Goal: Transaction & Acquisition: Subscribe to service/newsletter

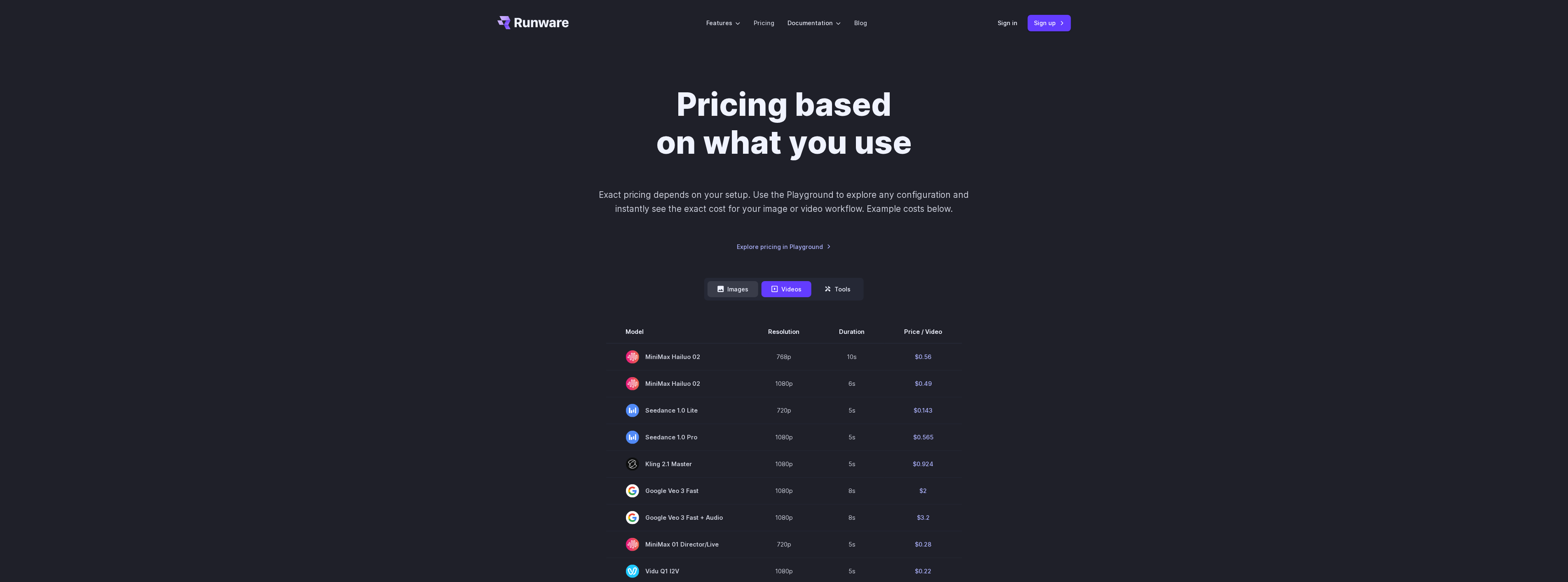
click at [739, 294] on button "Images" at bounding box center [732, 288] width 51 height 16
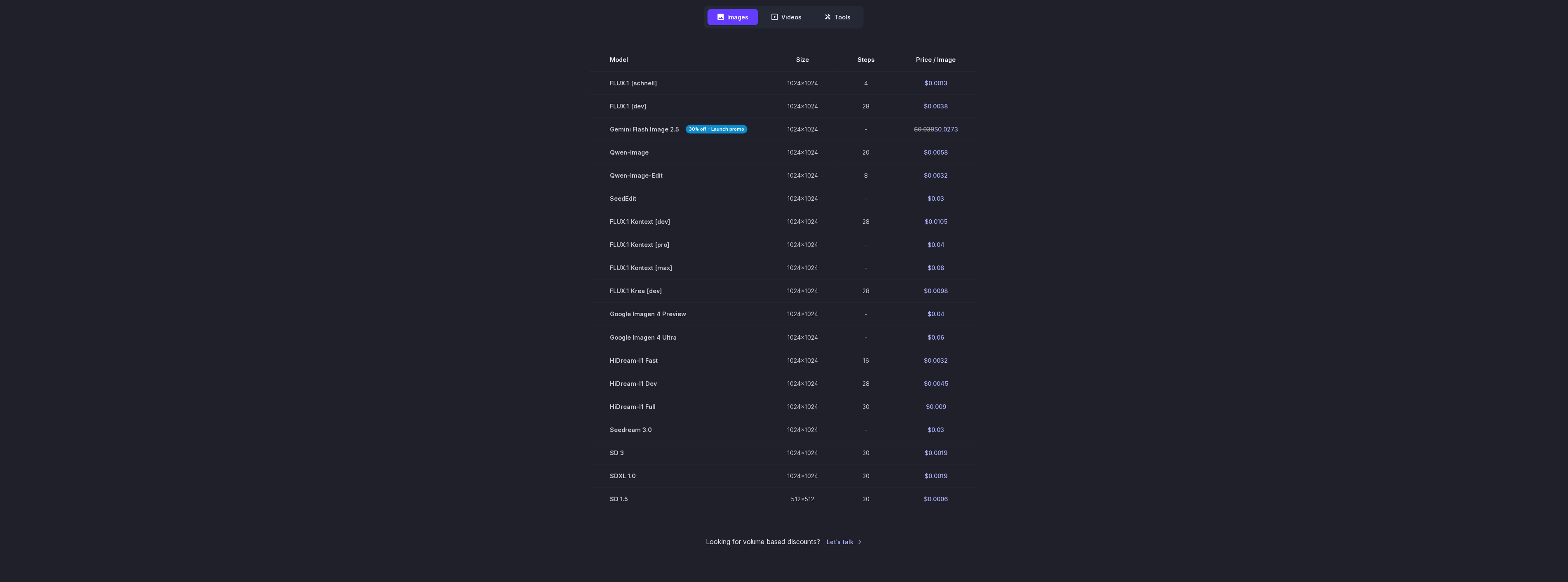
scroll to position [183, 0]
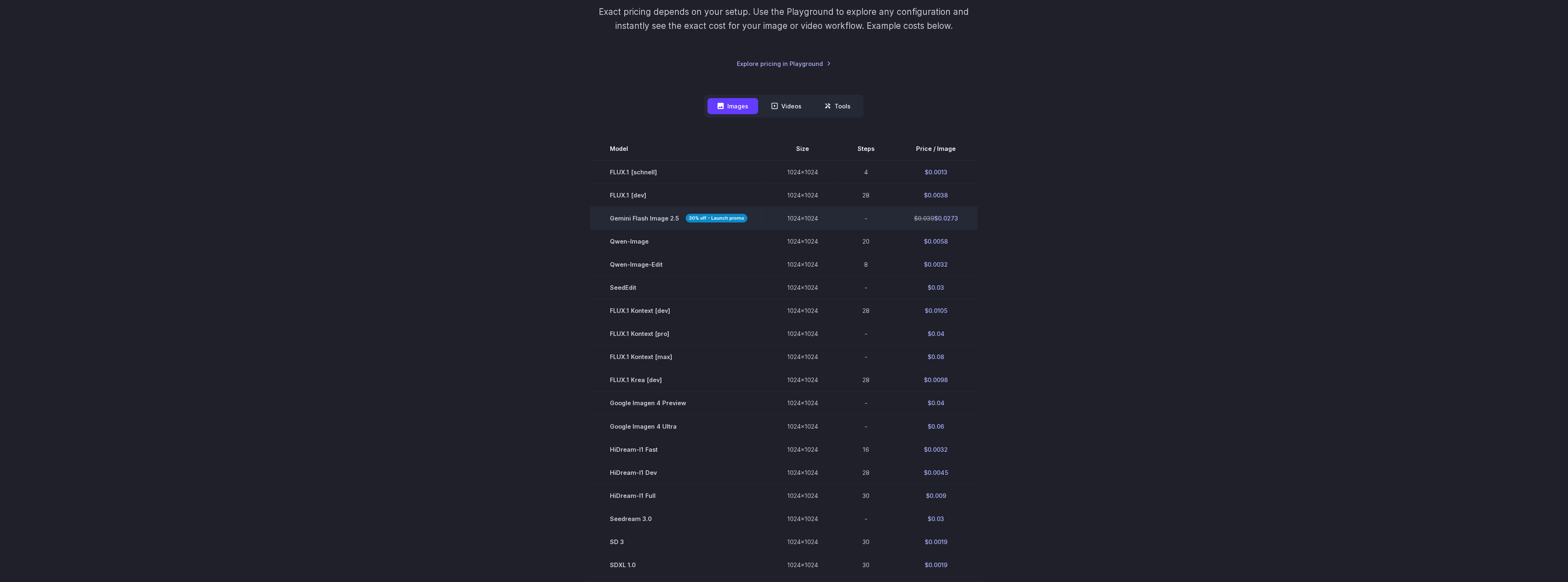
click at [640, 221] on span "Gemini Flash Image 2.5 30% off - Launch promo" at bounding box center [678, 218] width 138 height 9
click at [948, 220] on td "$0.039 $0.0273" at bounding box center [935, 218] width 84 height 23
click at [1044, 227] on section "Model Size Steps Price / Image FLUX.1 [[PERSON_NAME]] 1024x1024 4 $0.0013 FLUX.…" at bounding box center [784, 369] width 573 height 462
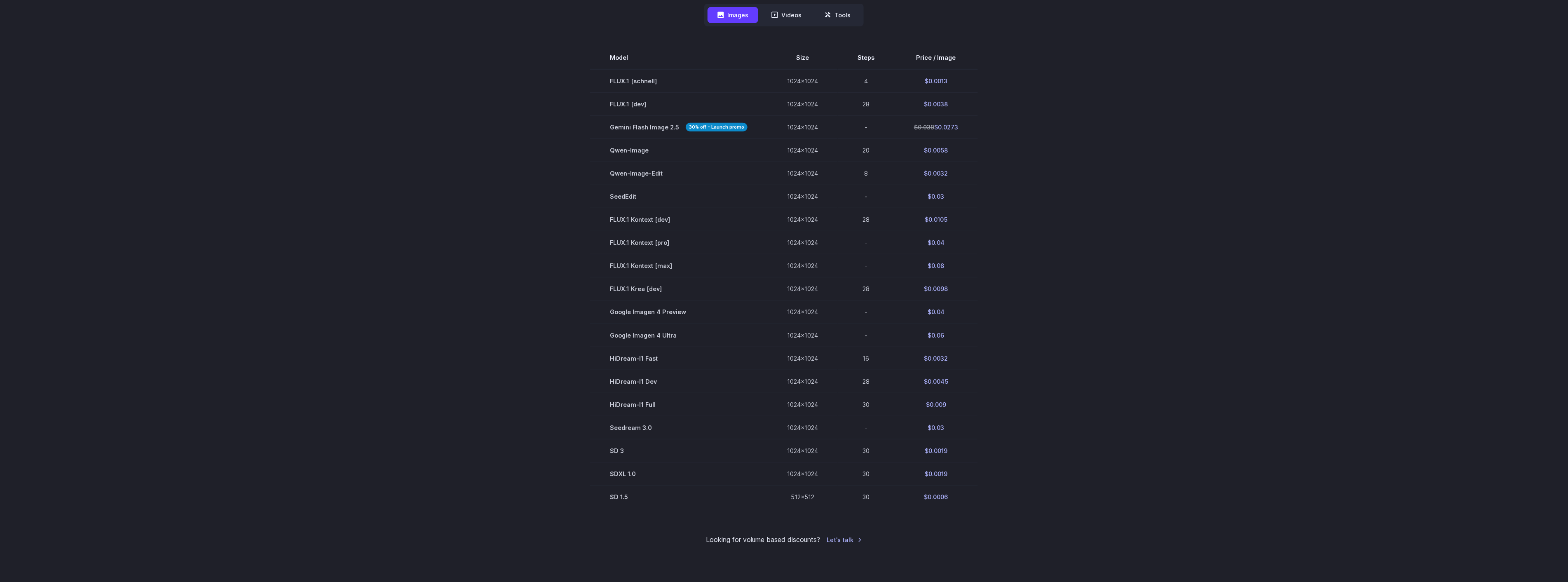
scroll to position [274, 0]
click at [854, 5] on nav "Images Videos Tools ****** ****** *****" at bounding box center [783, 15] width 160 height 23
click at [848, 13] on button "Tools" at bounding box center [838, 14] width 46 height 16
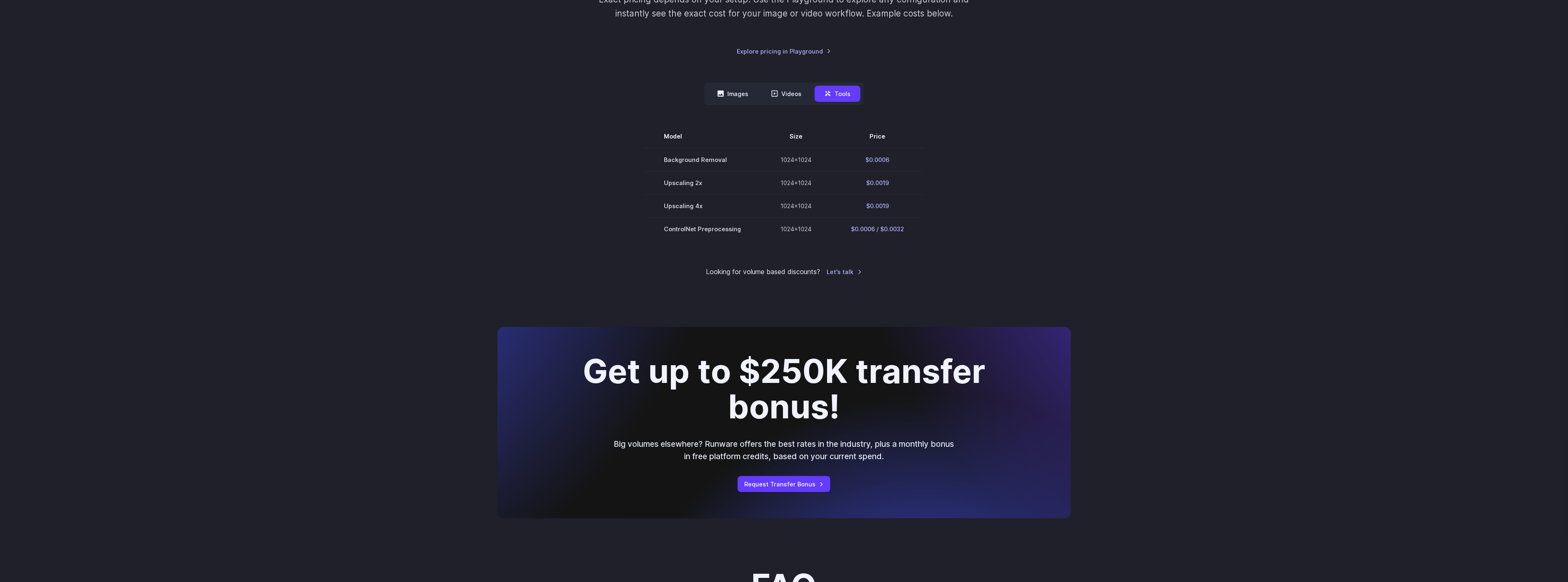
scroll to position [138, 0]
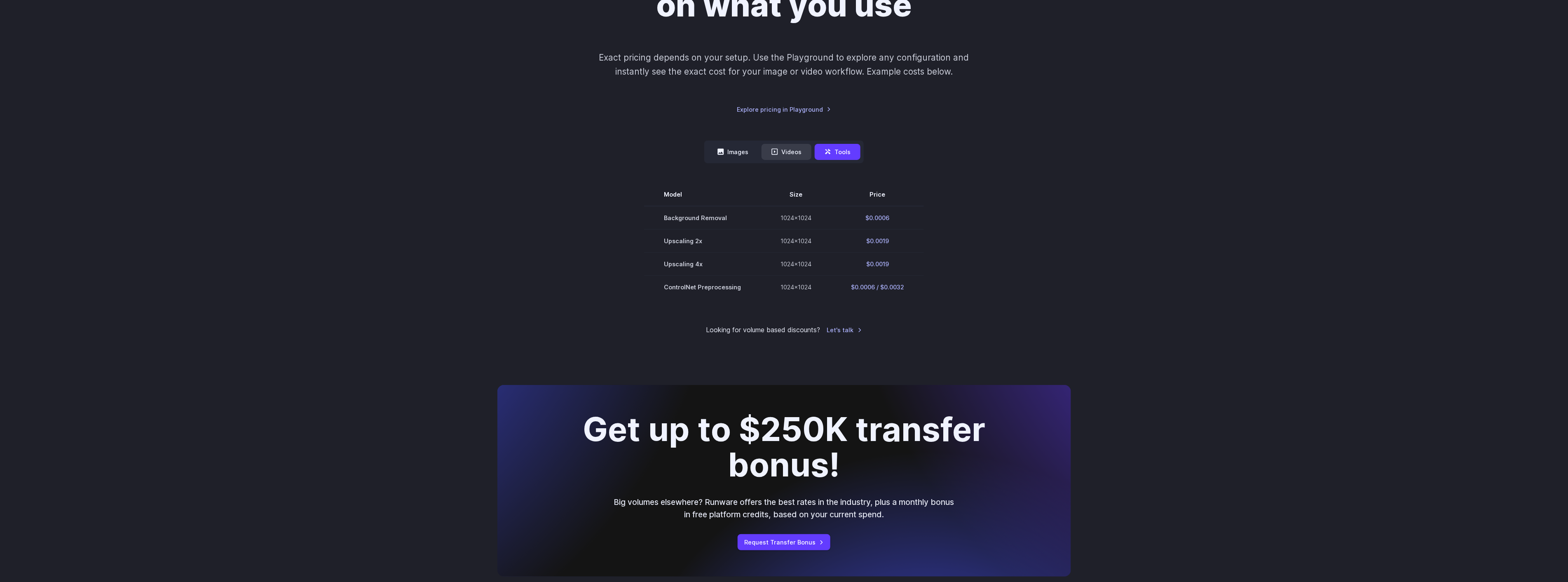
click at [804, 150] on button "Videos" at bounding box center [786, 152] width 50 height 16
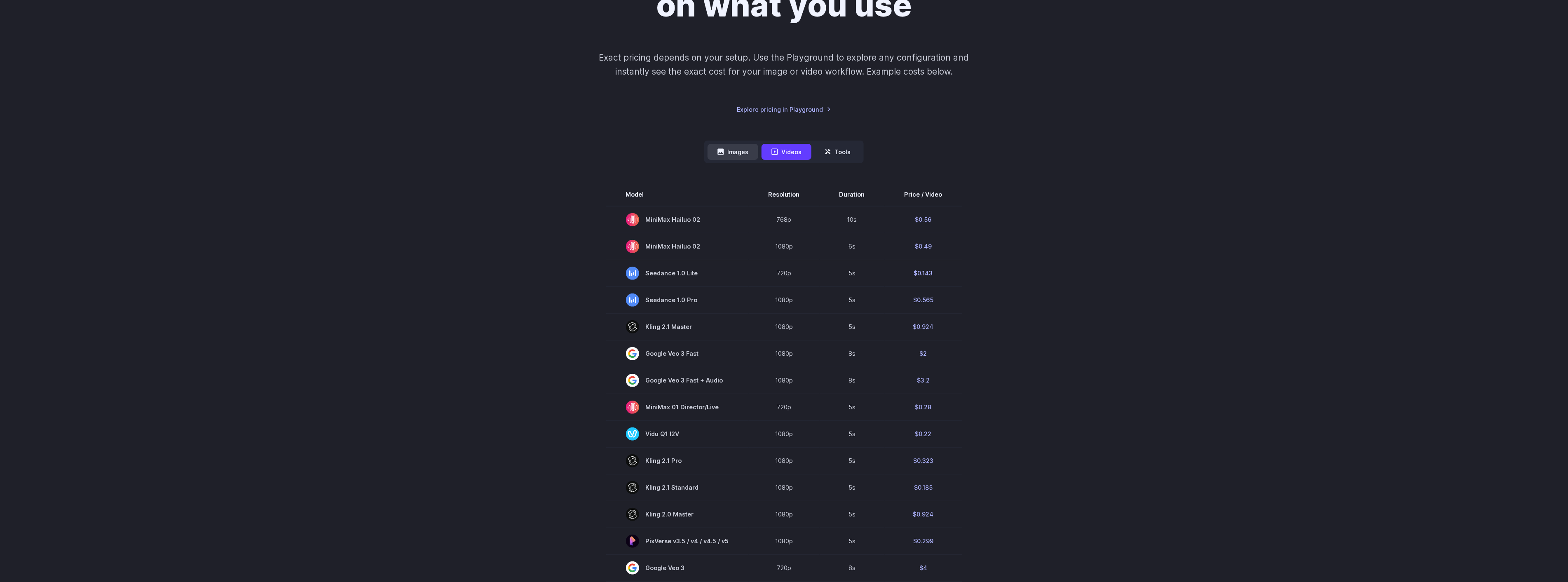
click at [731, 159] on button "Images" at bounding box center [732, 152] width 51 height 16
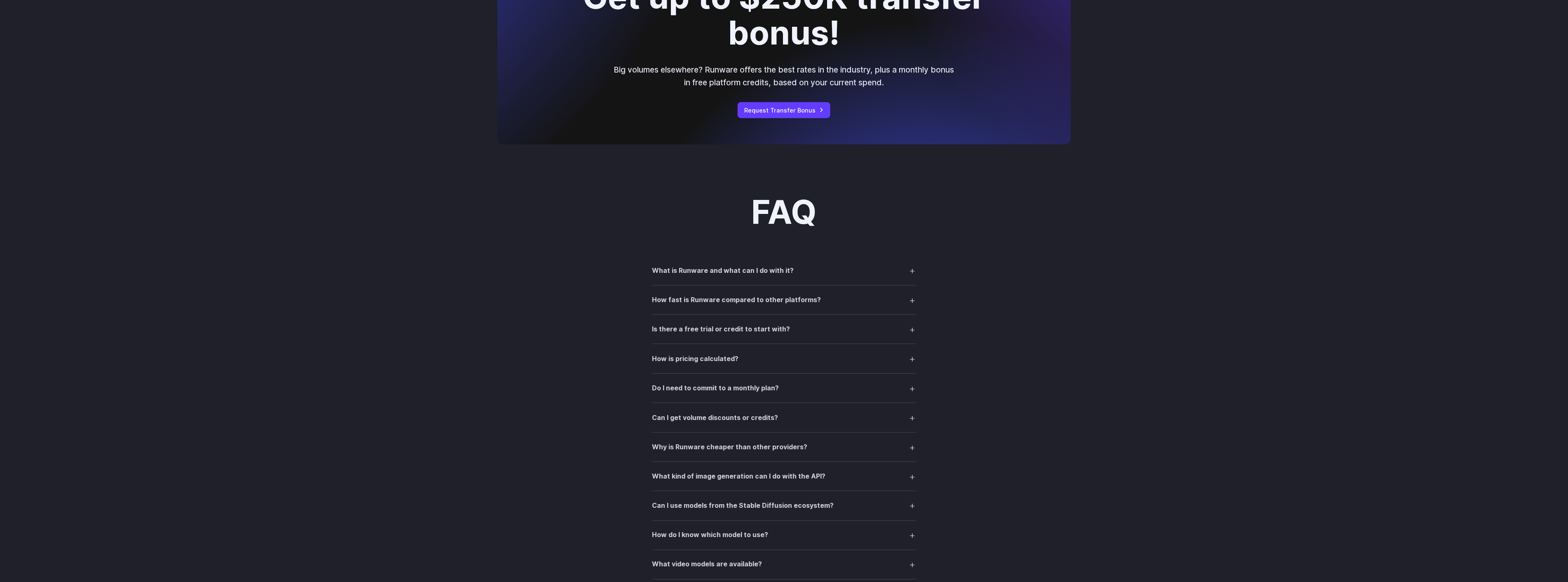
scroll to position [1007, 0]
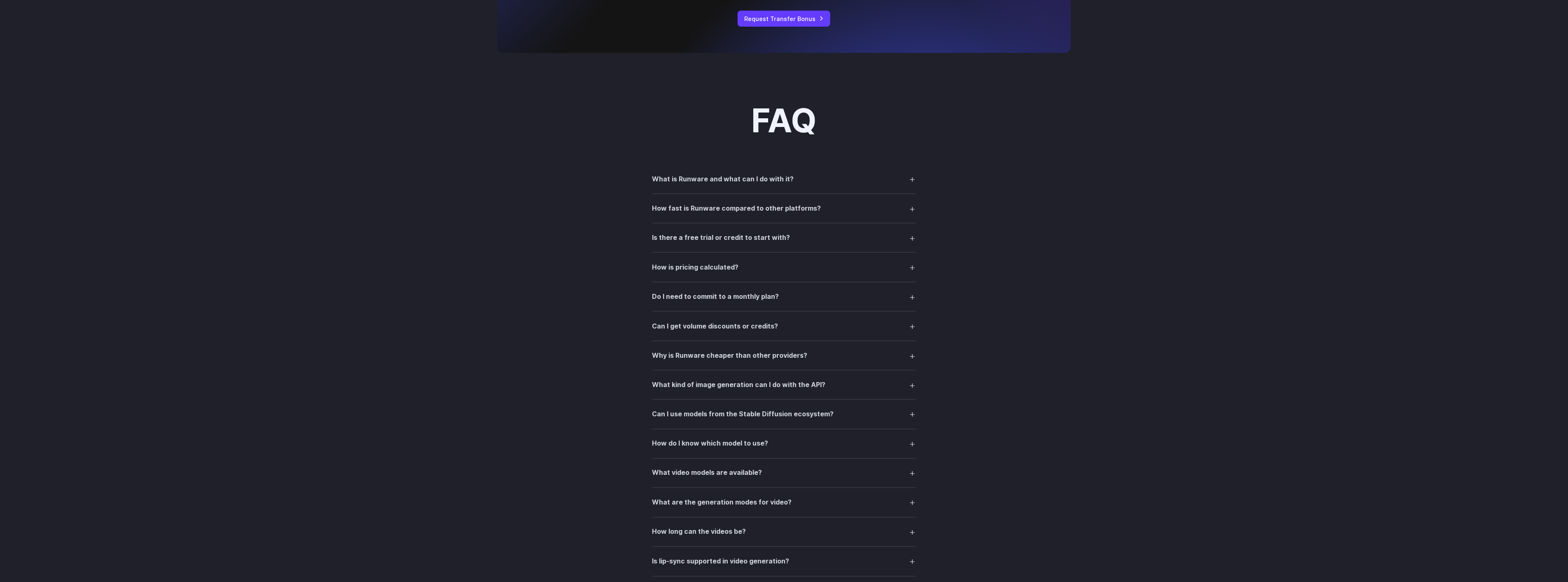
click at [763, 186] on summary "What is Runware and what can I do with it?" at bounding box center [784, 178] width 264 height 16
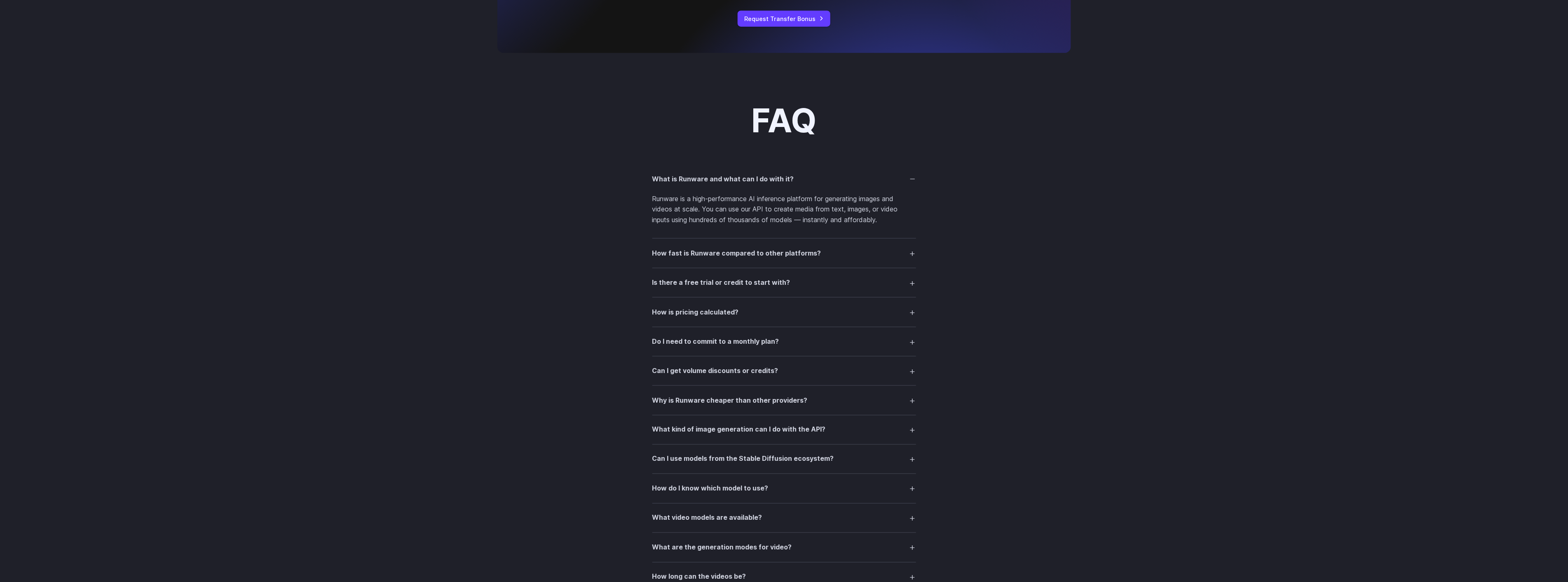
click at [705, 286] on h3 "Is there a free trial or credit to start with?" at bounding box center [720, 283] width 138 height 11
click at [727, 342] on h3 "How is pricing calculated?" at bounding box center [695, 346] width 87 height 11
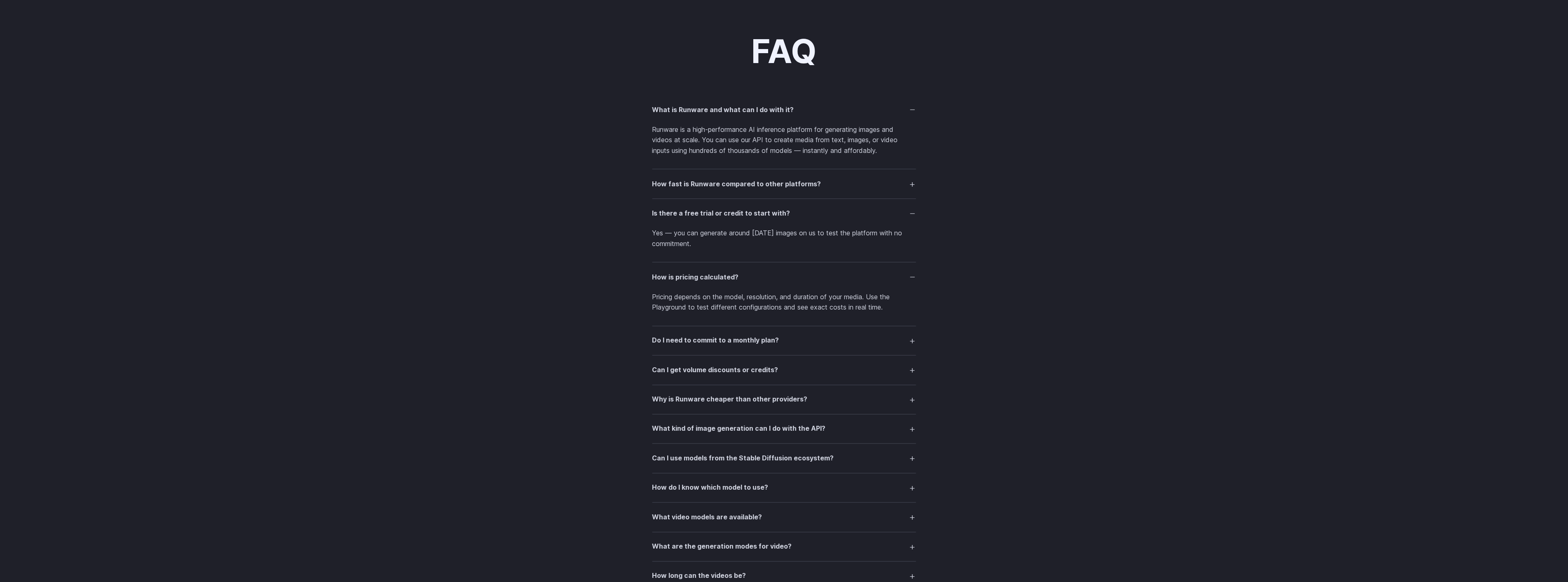
scroll to position [1098, 0]
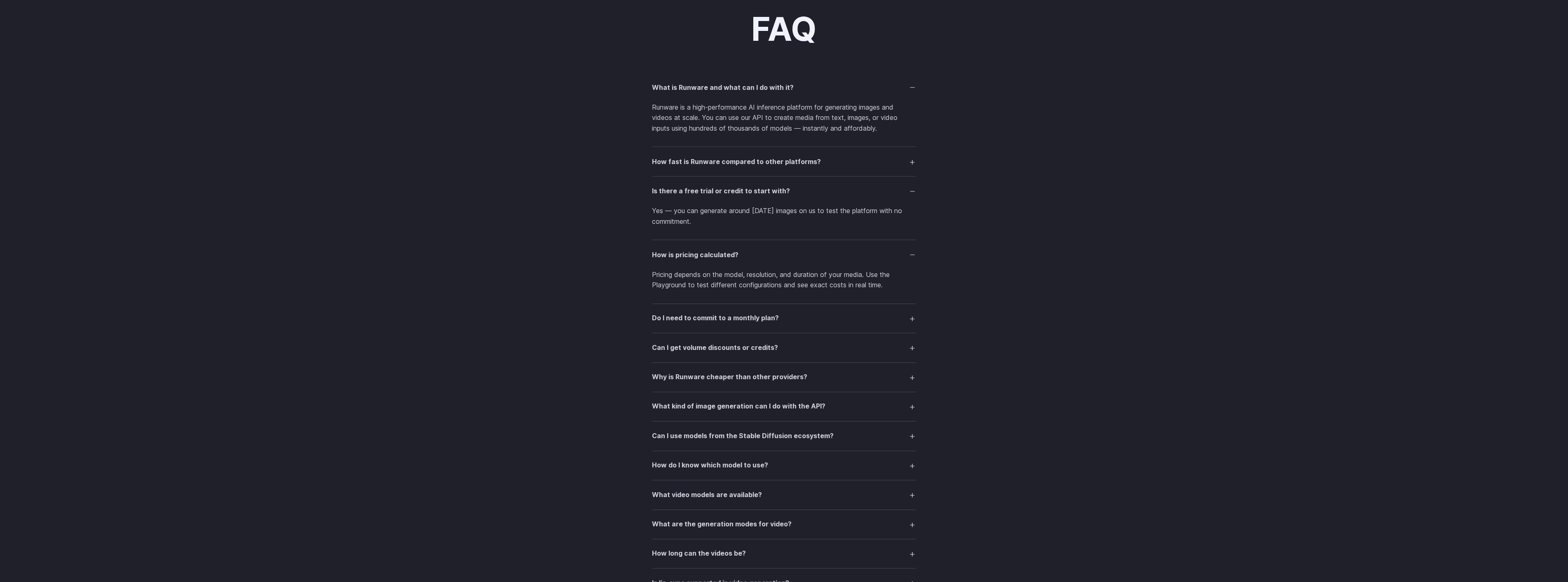
click at [780, 319] on summary "Do I need to commit to a monthly plan?" at bounding box center [784, 318] width 264 height 16
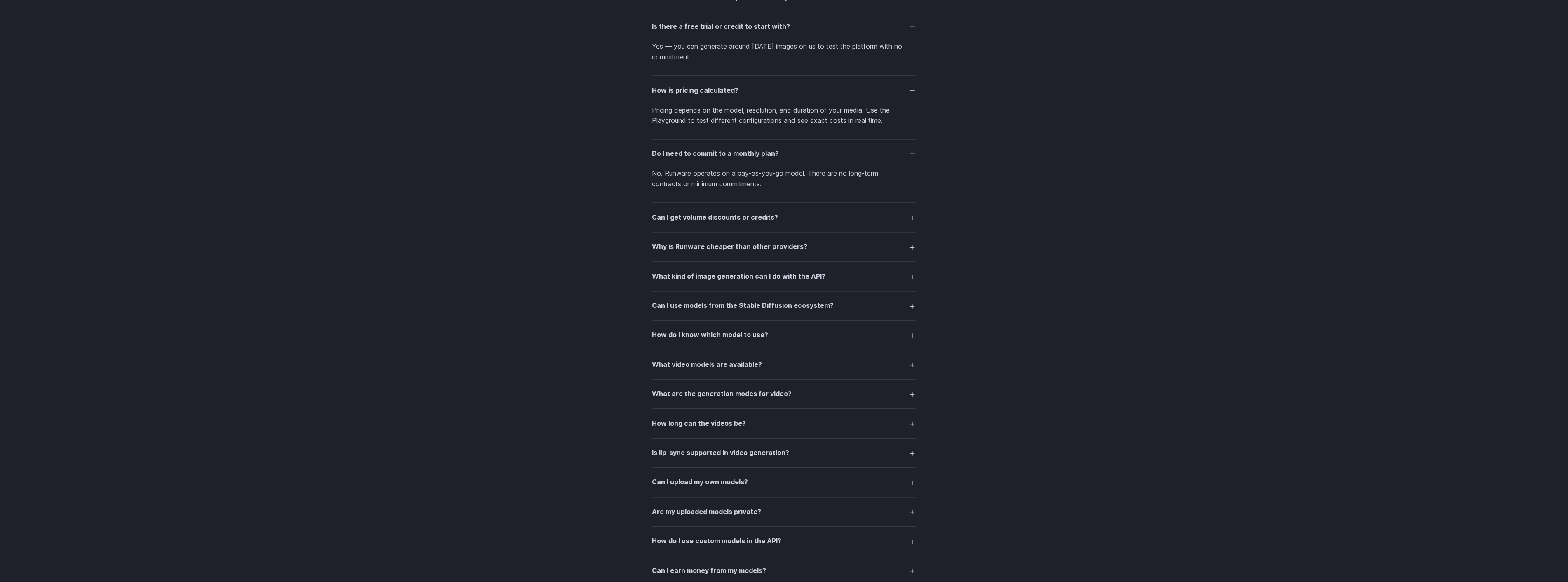
scroll to position [1282, 0]
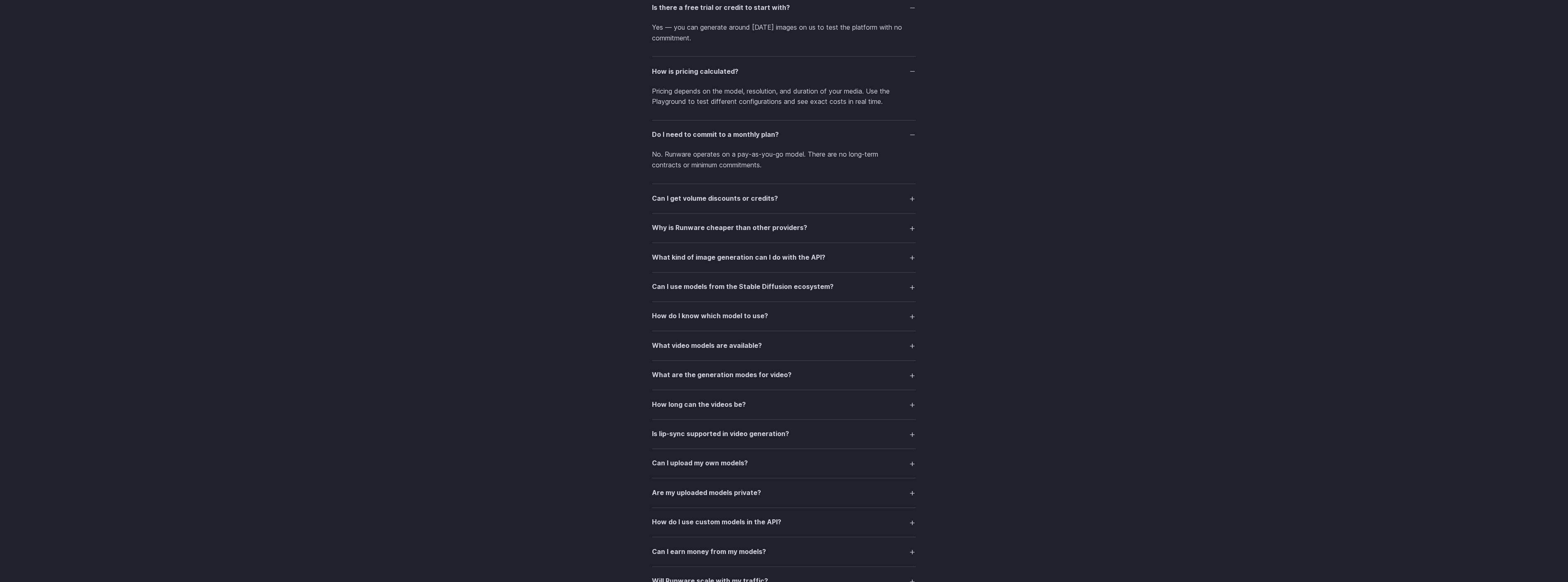
click at [719, 191] on summary "Can I get volume discounts or credits?" at bounding box center [784, 199] width 264 height 16
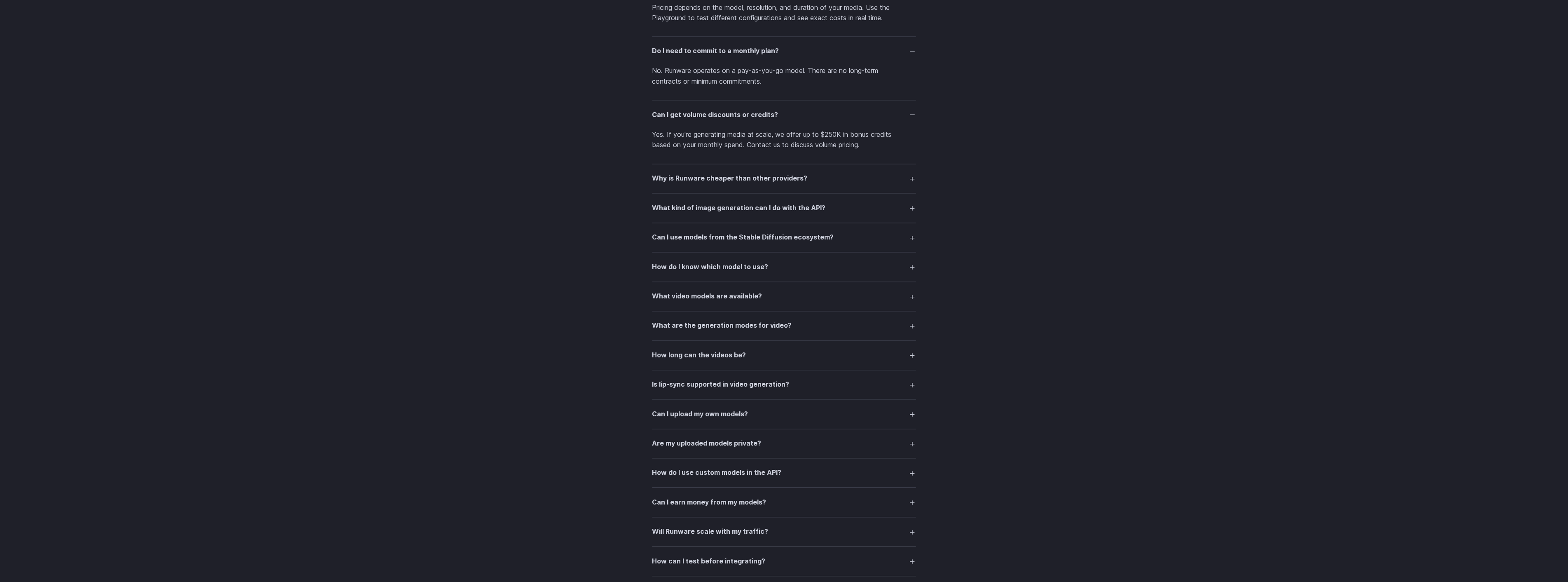
scroll to position [1374, 0]
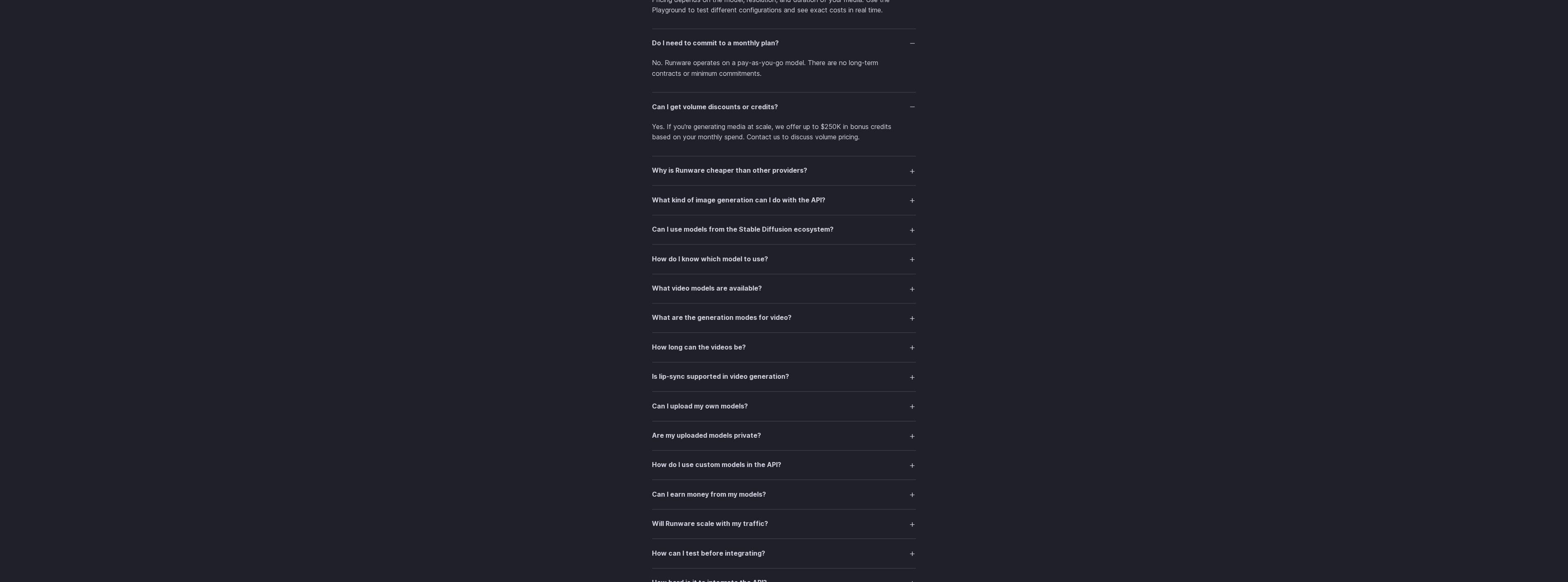
click at [710, 171] on h3 "Why is Runware cheaper than other providers?" at bounding box center [730, 171] width 155 height 11
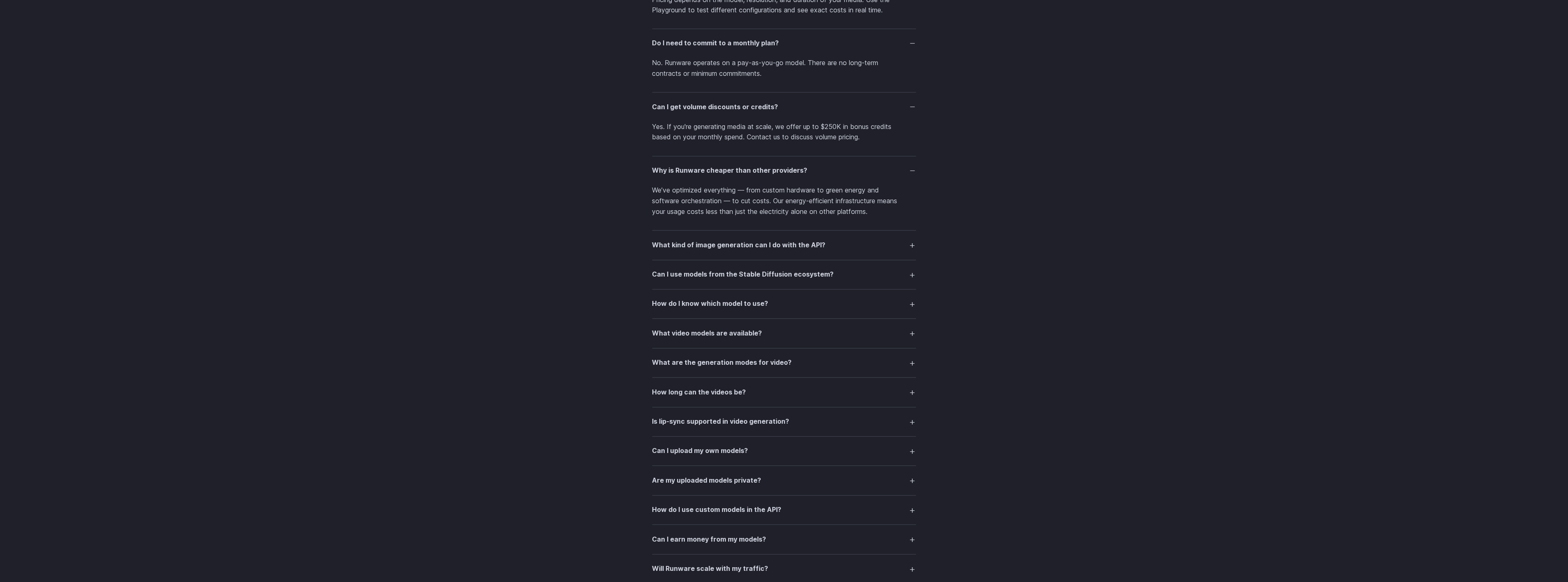
click at [695, 246] on h3 "What kind of image generation can I do with the API?" at bounding box center [739, 246] width 174 height 11
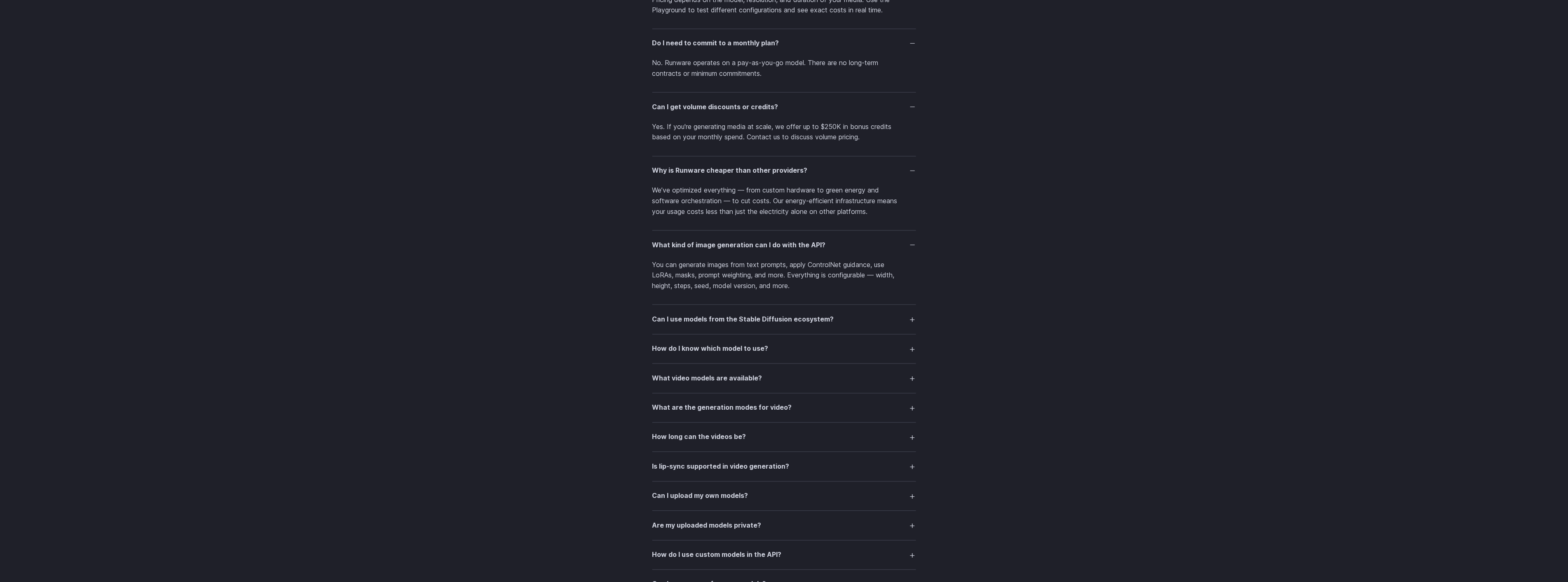
scroll to position [1420, 0]
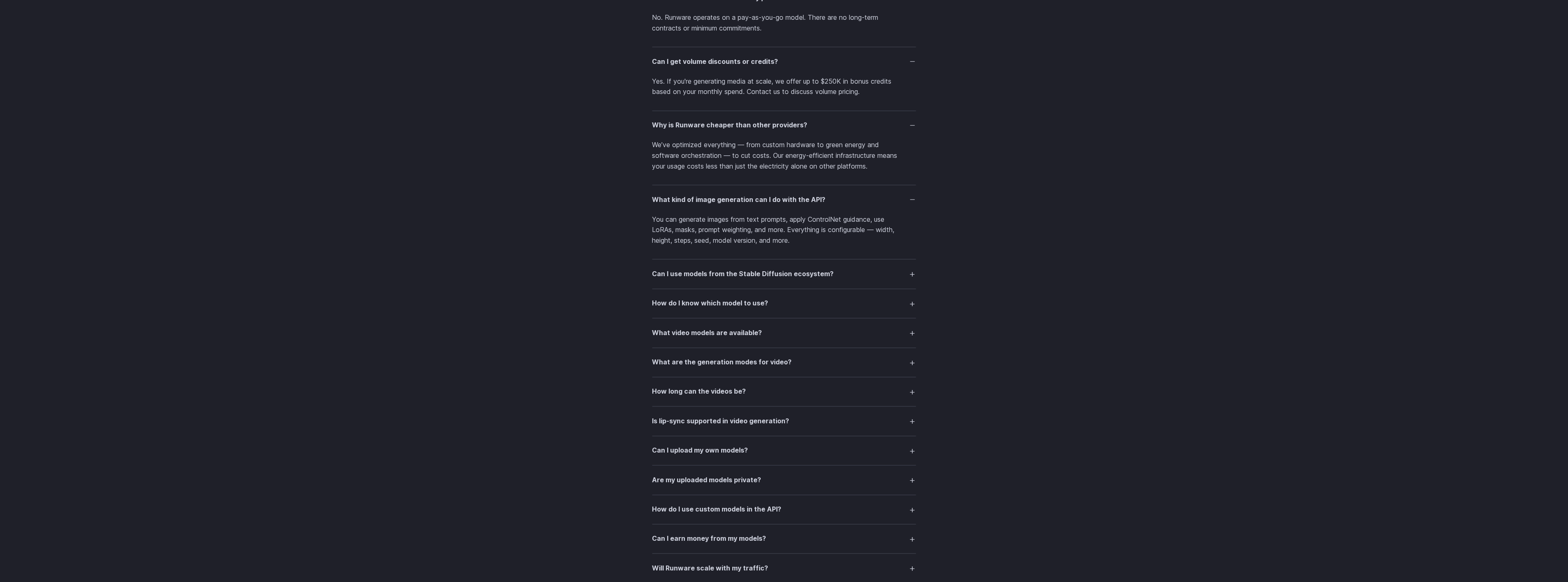
click at [705, 276] on h3 "Can I use models from the Stable Diffusion ecosystem?" at bounding box center [742, 274] width 182 height 11
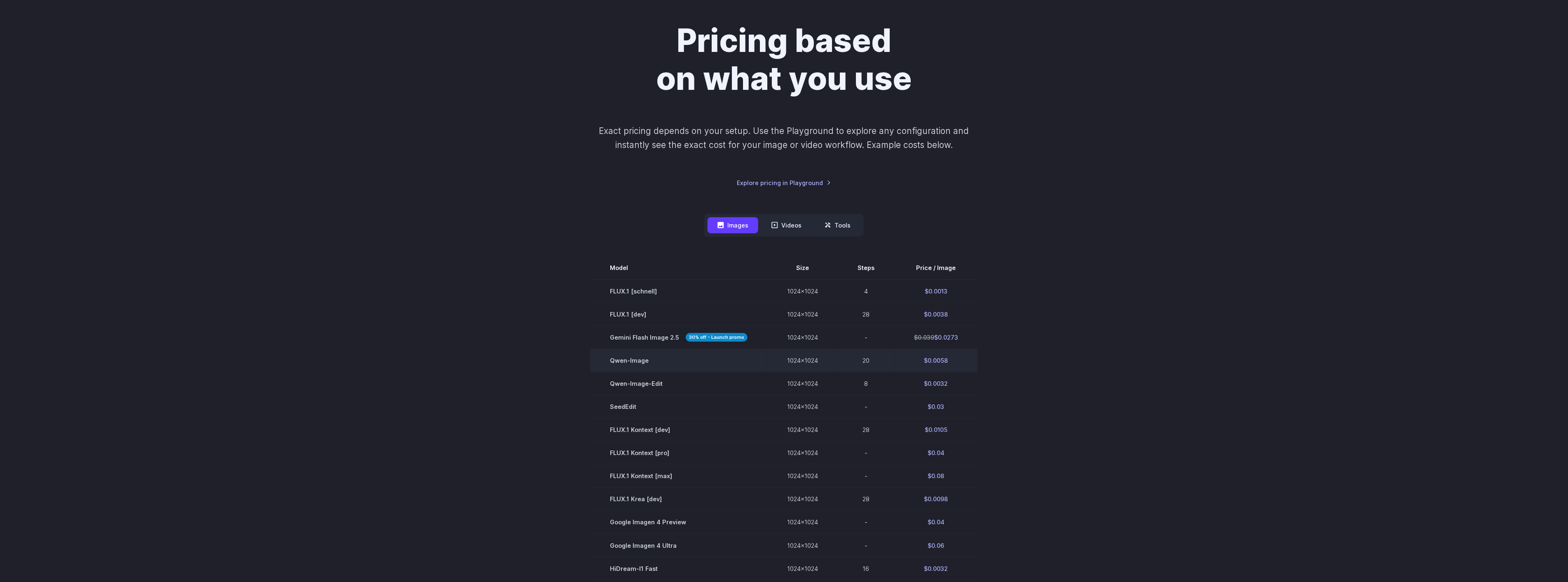
scroll to position [0, 0]
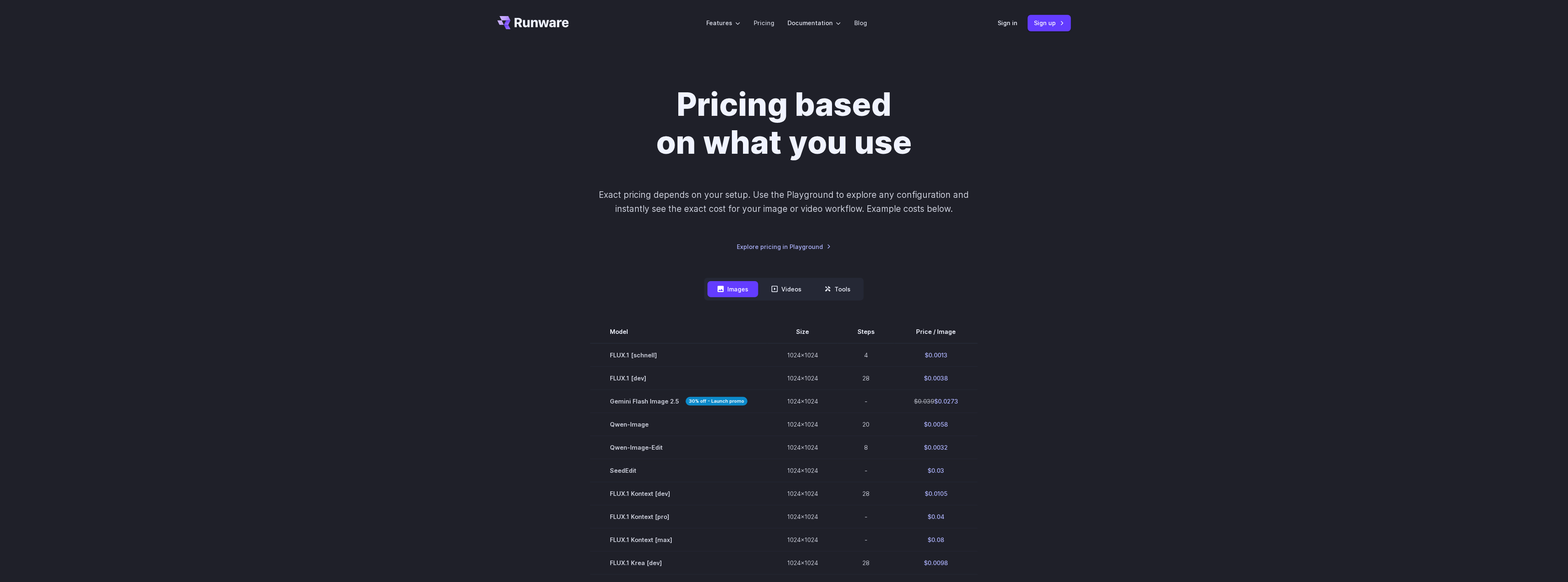
click at [551, 16] on icon "Go to /" at bounding box center [534, 22] width 72 height 13
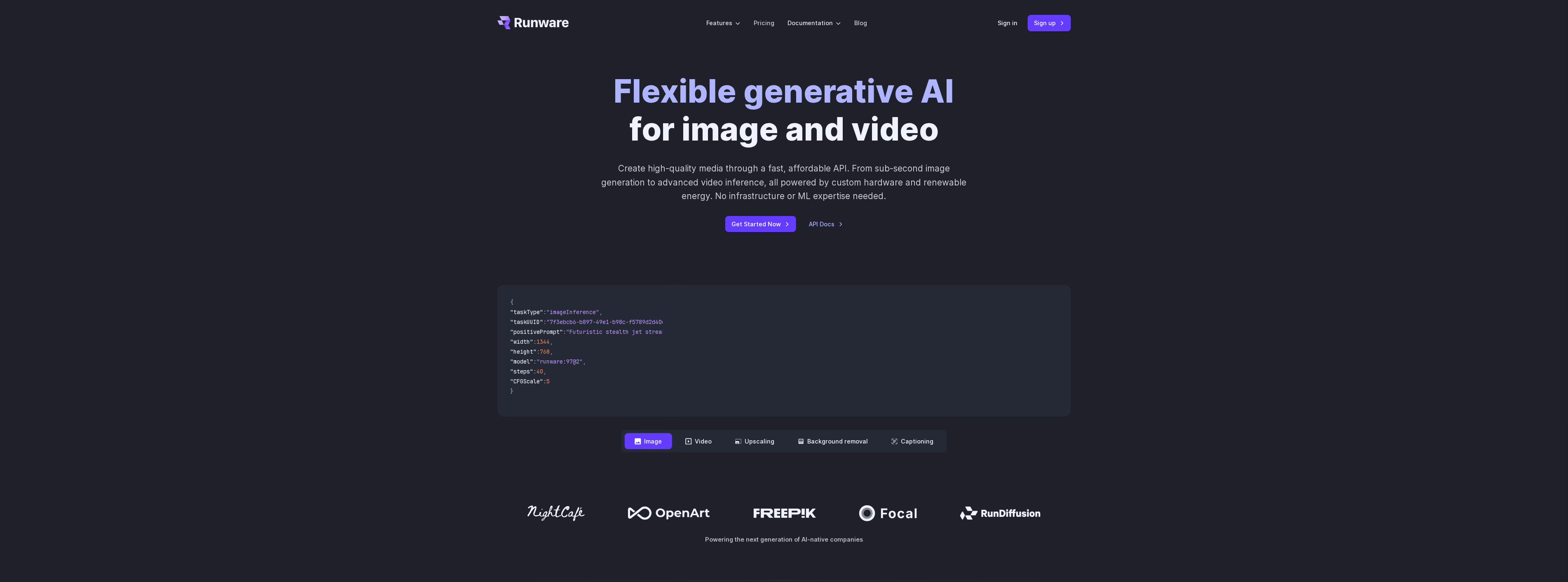
drag, startPoint x: 698, startPoint y: 452, endPoint x: 702, endPoint y: 443, distance: 9.8
click at [698, 451] on nav "**********" at bounding box center [784, 441] width 325 height 23
click at [702, 443] on button "Video" at bounding box center [698, 441] width 46 height 16
click at [633, 437] on button "Image" at bounding box center [647, 441] width 47 height 16
click at [703, 437] on button "Video" at bounding box center [698, 441] width 46 height 16
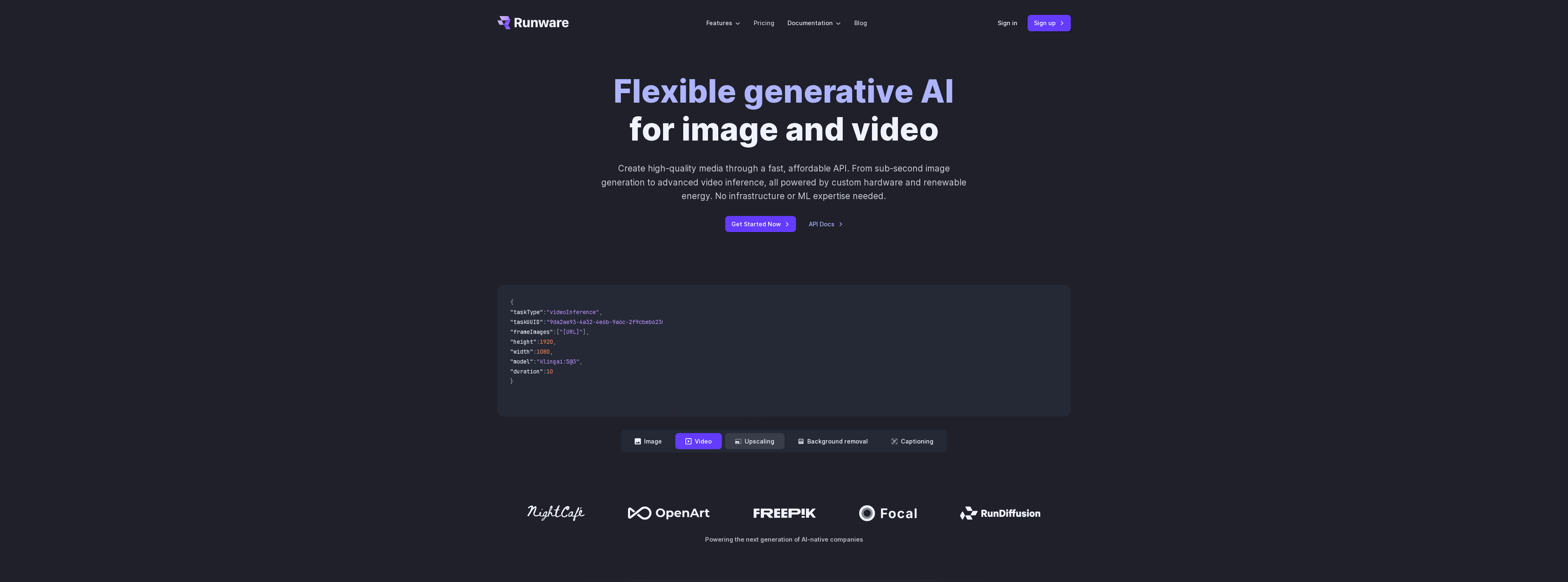
click at [750, 443] on button "Upscaling" at bounding box center [754, 441] width 59 height 16
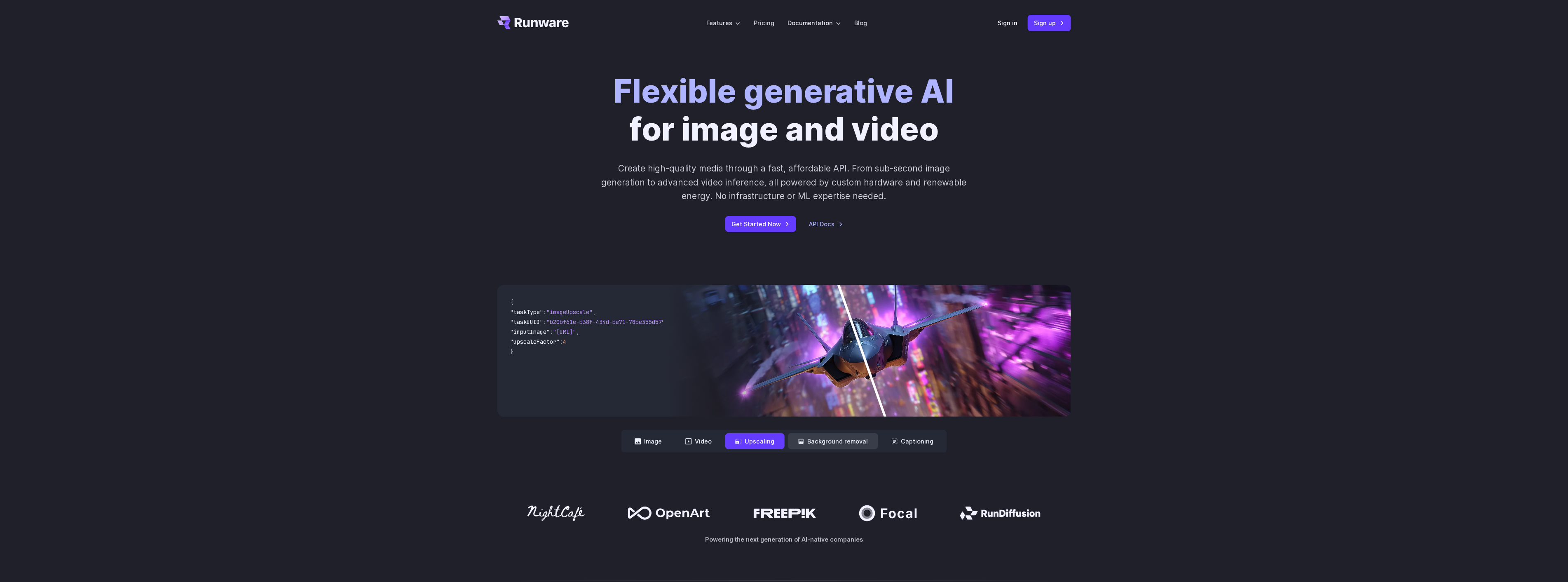
click at [812, 436] on button "Background removal" at bounding box center [833, 441] width 90 height 16
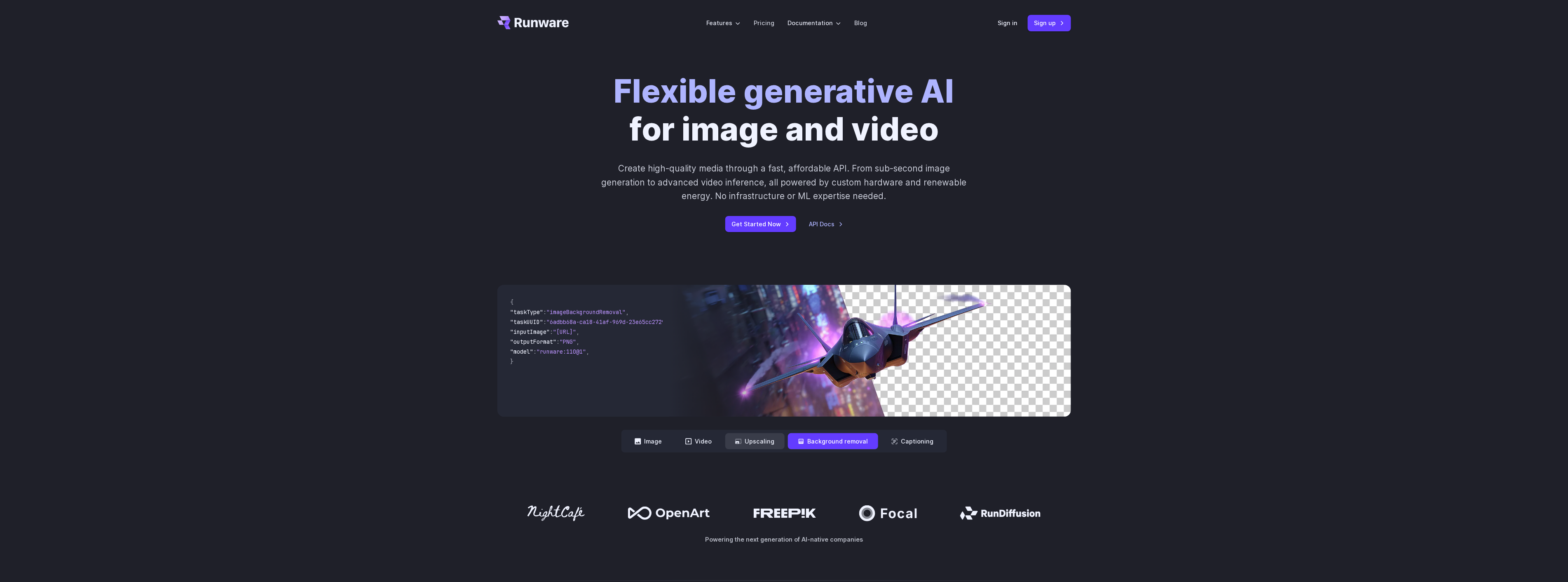
click at [772, 439] on button "Upscaling" at bounding box center [754, 441] width 59 height 16
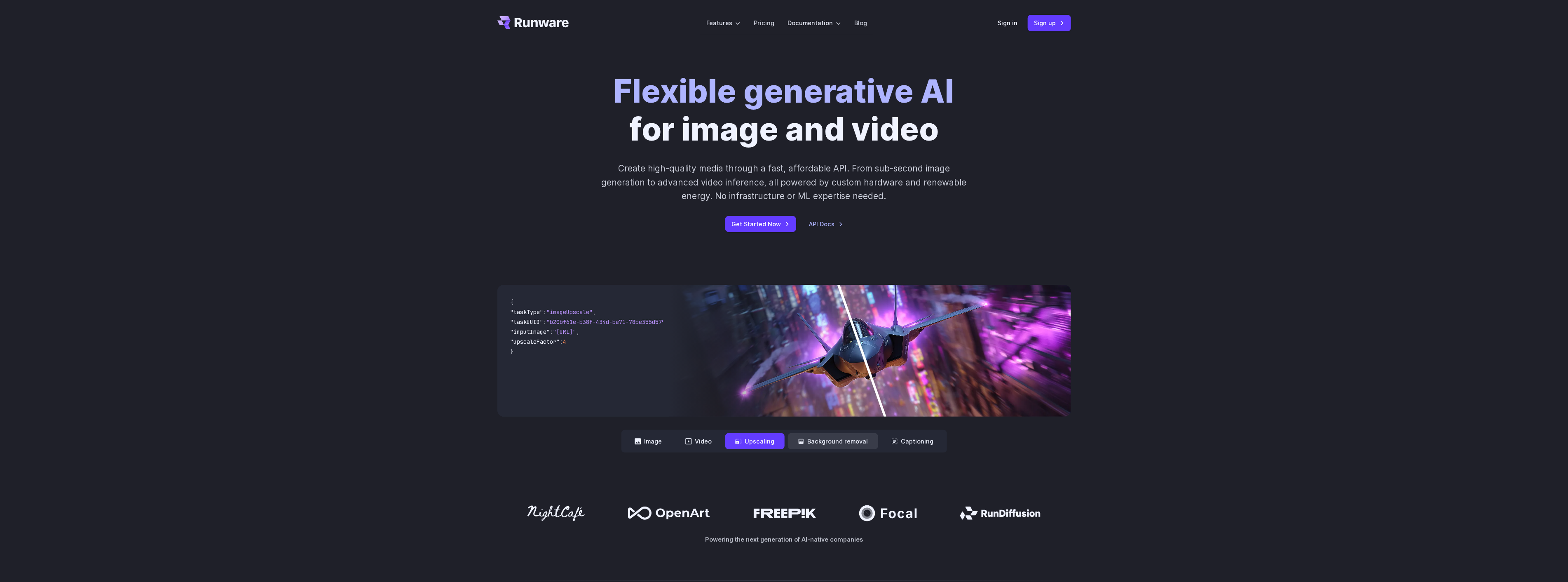
click at [825, 443] on button "Background removal" at bounding box center [833, 441] width 90 height 16
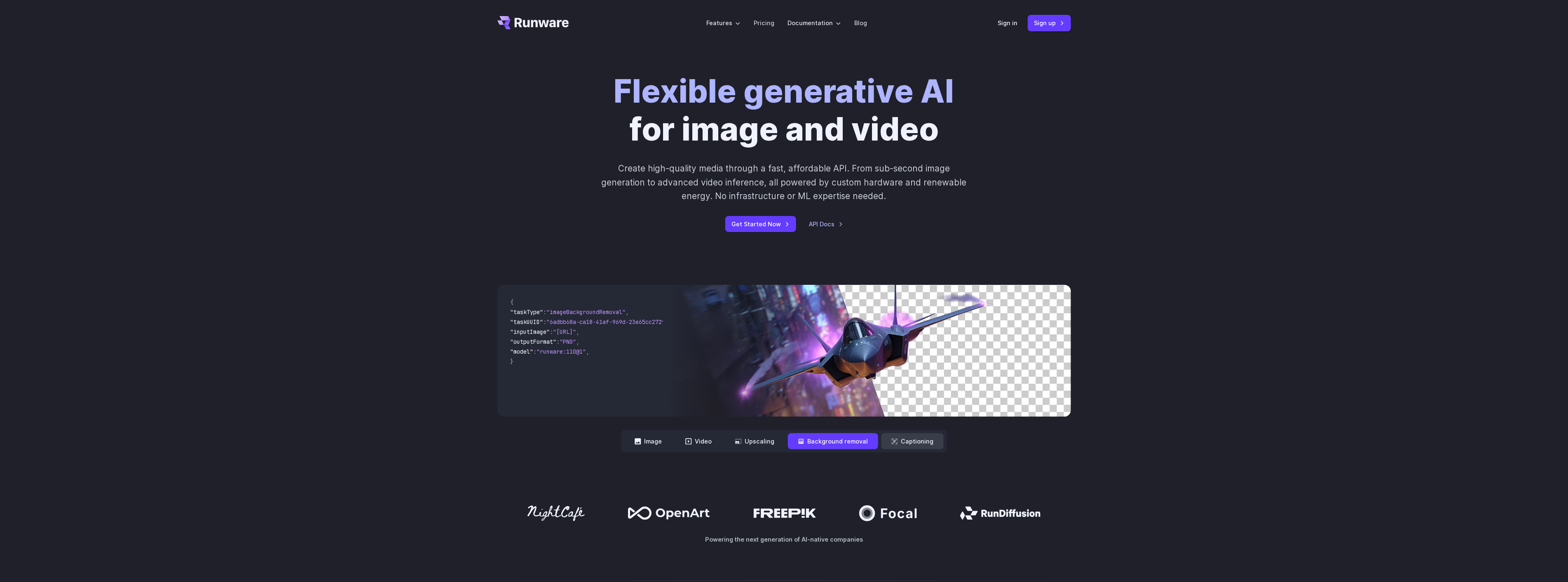
click at [902, 445] on button "Captioning" at bounding box center [911, 441] width 62 height 16
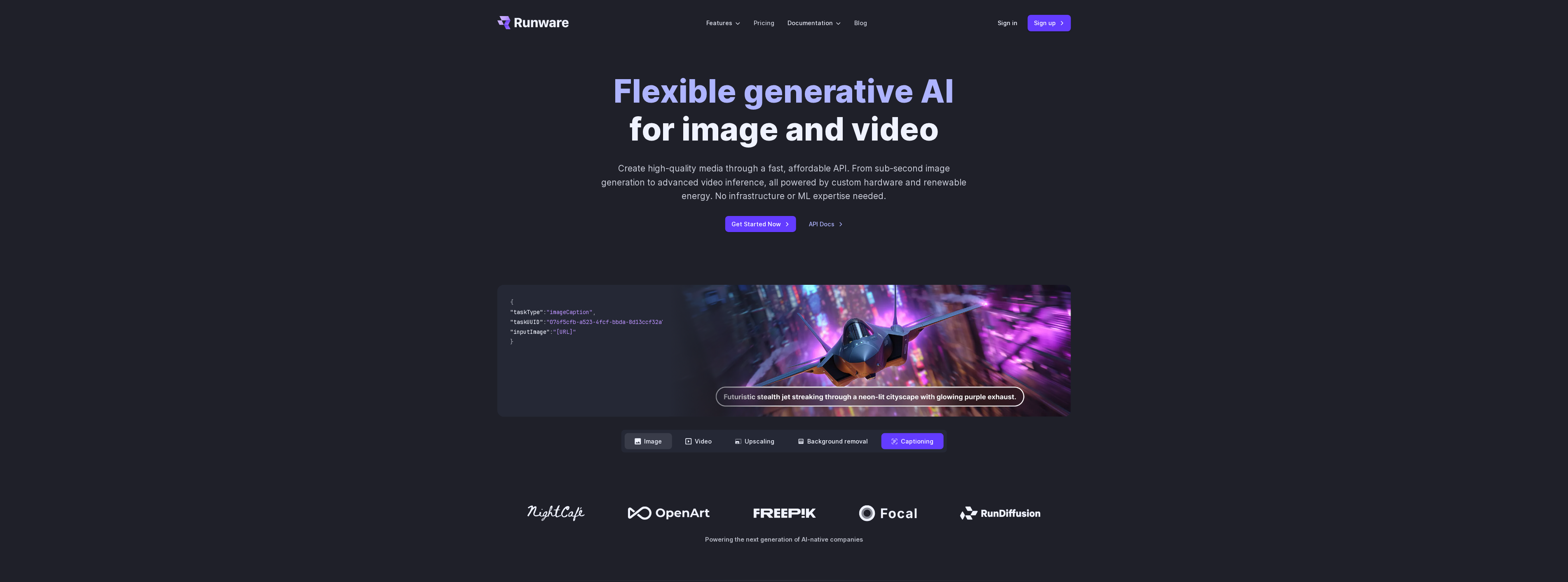
click at [669, 435] on button "Image" at bounding box center [647, 441] width 47 height 16
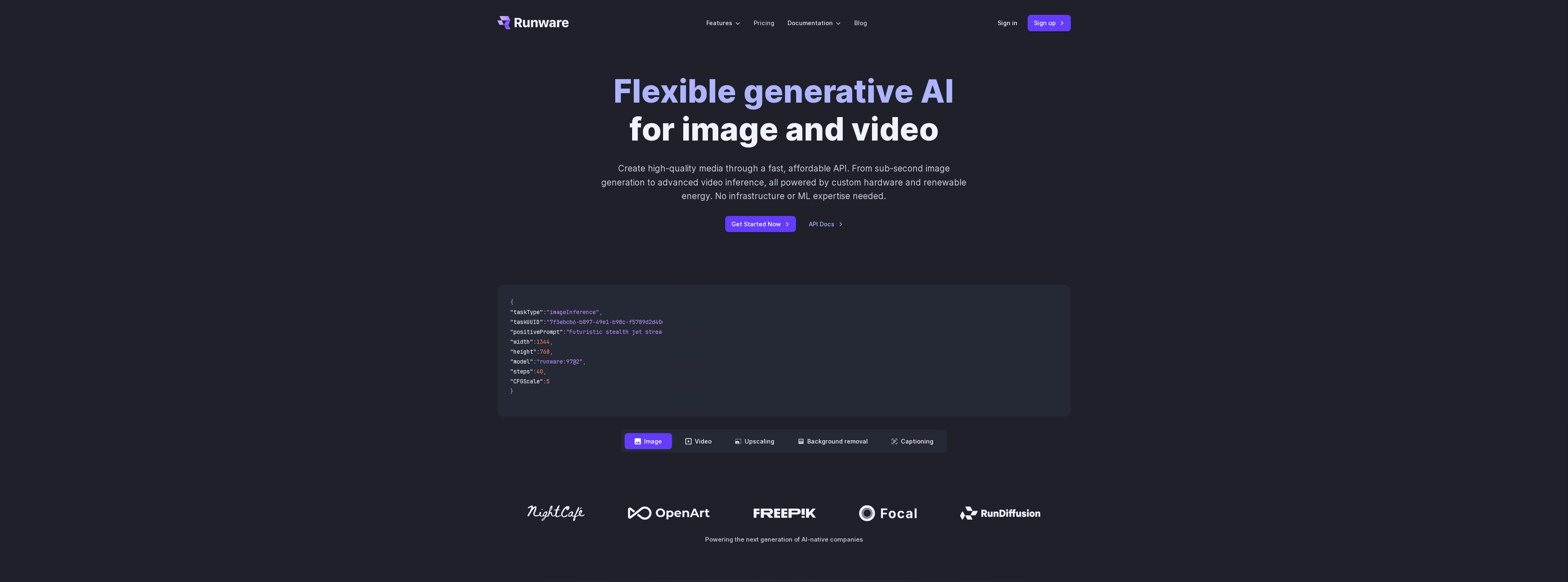
click at [1407, 176] on div "Flexible generative AI for image and video Create high-quality media through a …" at bounding box center [784, 152] width 1568 height 212
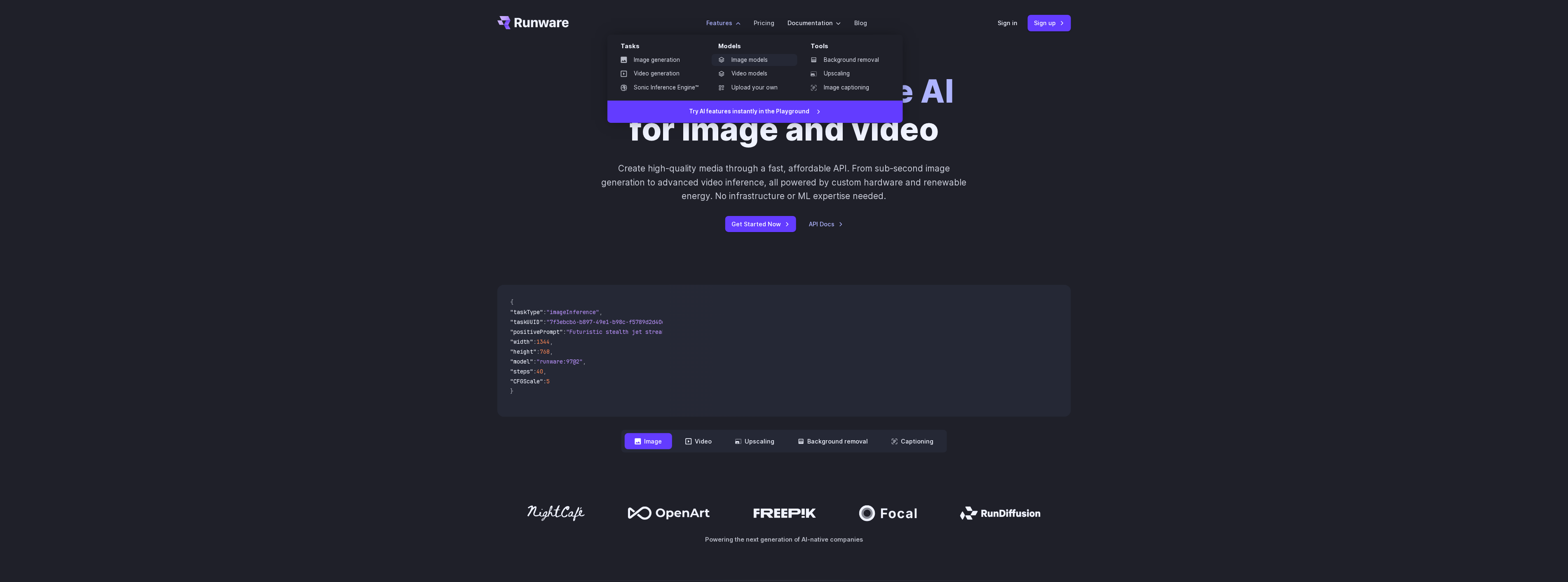
click at [750, 64] on link "Image models" at bounding box center [754, 59] width 86 height 12
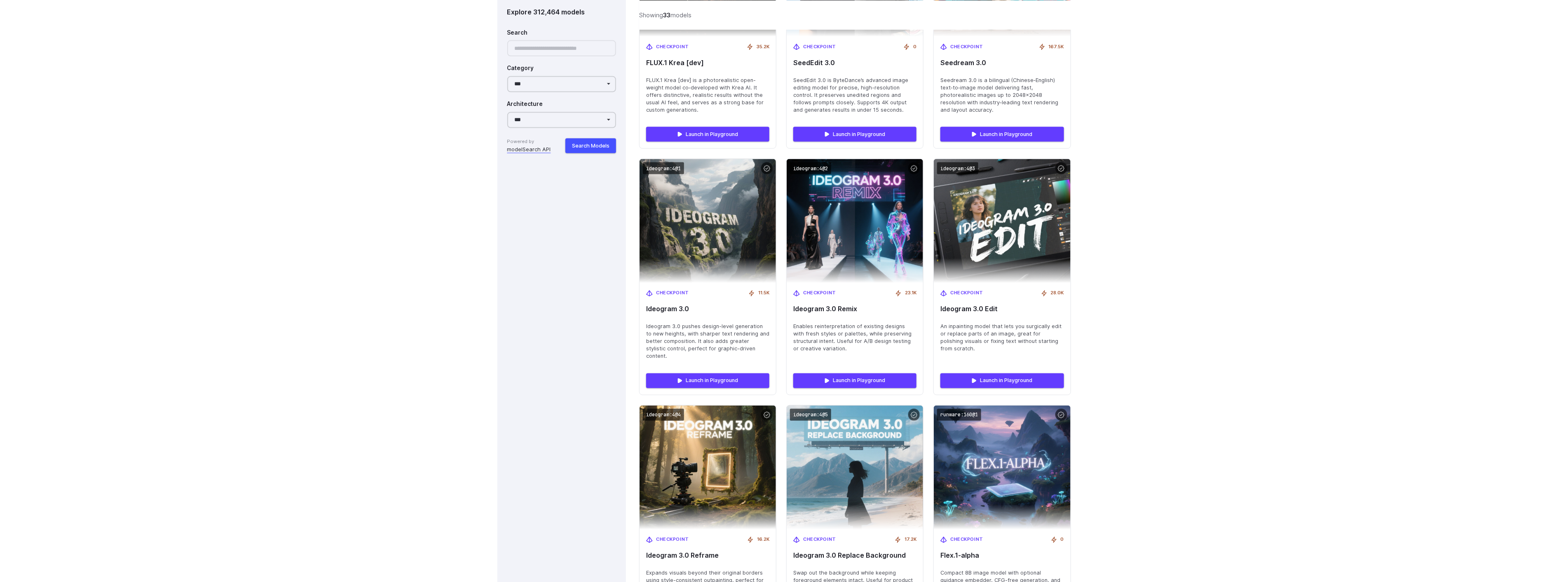
scroll to position [3316, 0]
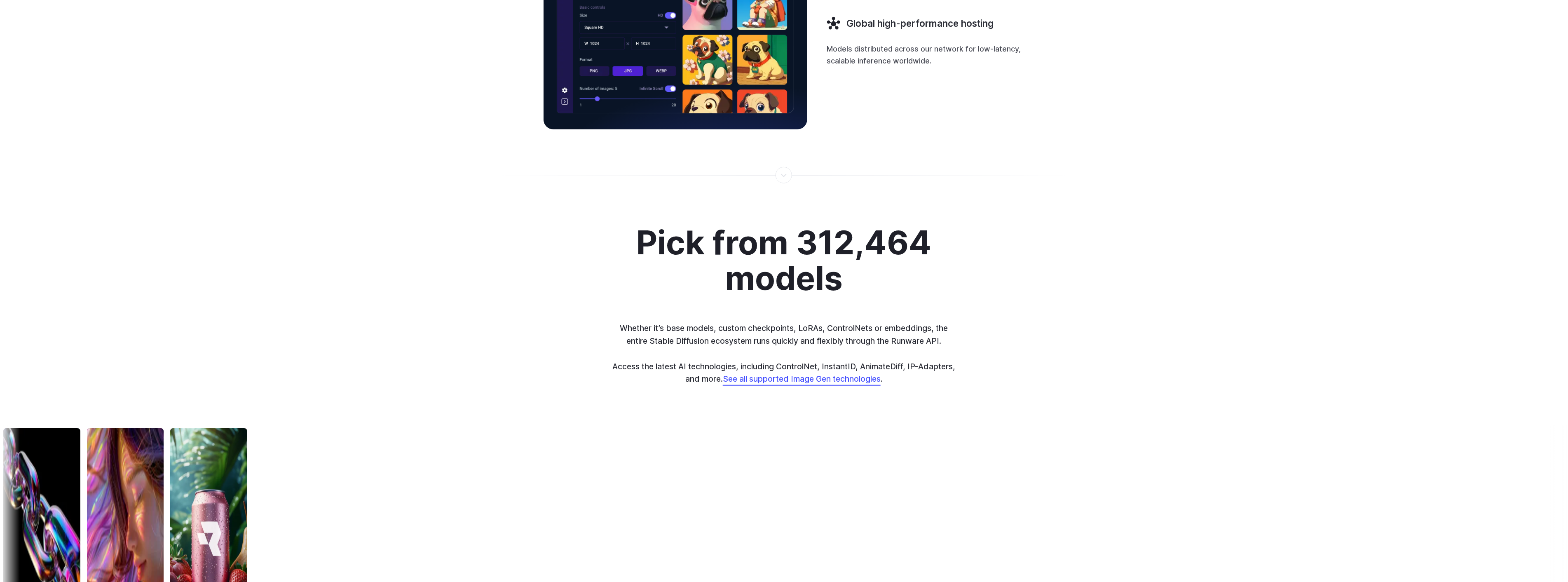
click at [1078, 349] on div "Pick from 312,464 models Whether it’s base models, custom checkpoints, LoRAs, C…" at bounding box center [784, 496] width 1568 height 544
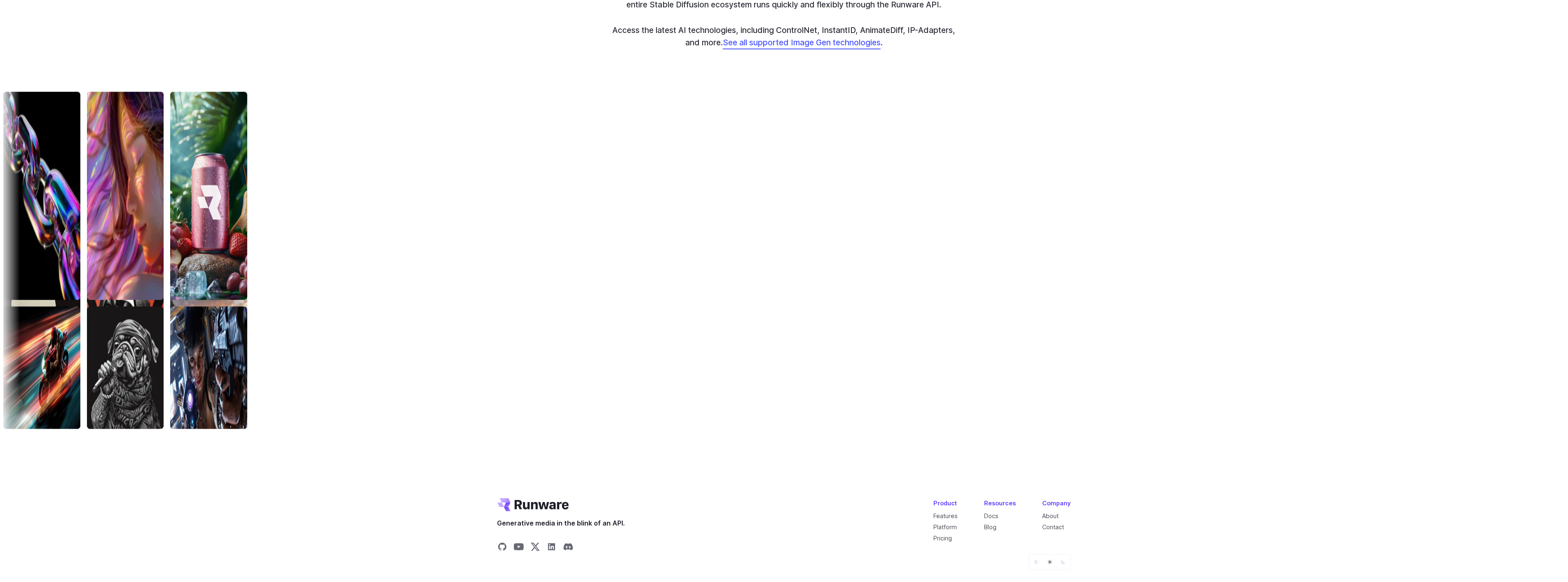
scroll to position [0, 0]
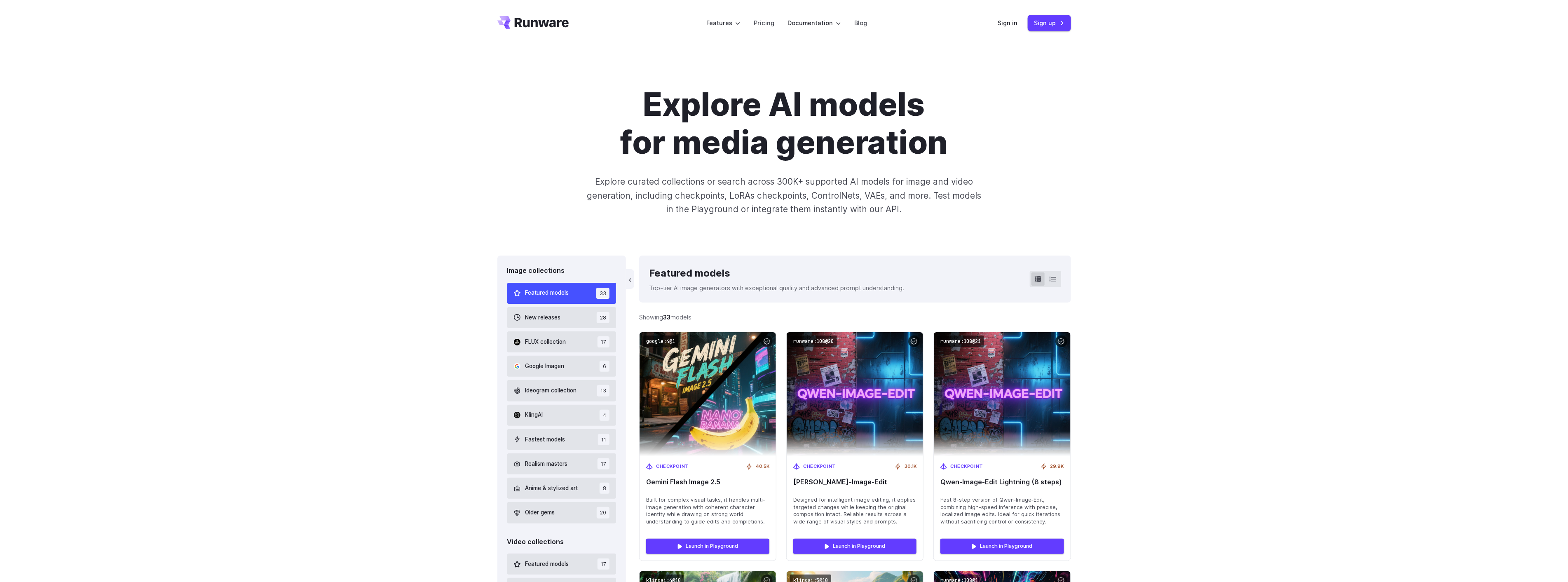
click at [503, 25] on icon "Go to /" at bounding box center [534, 22] width 72 height 13
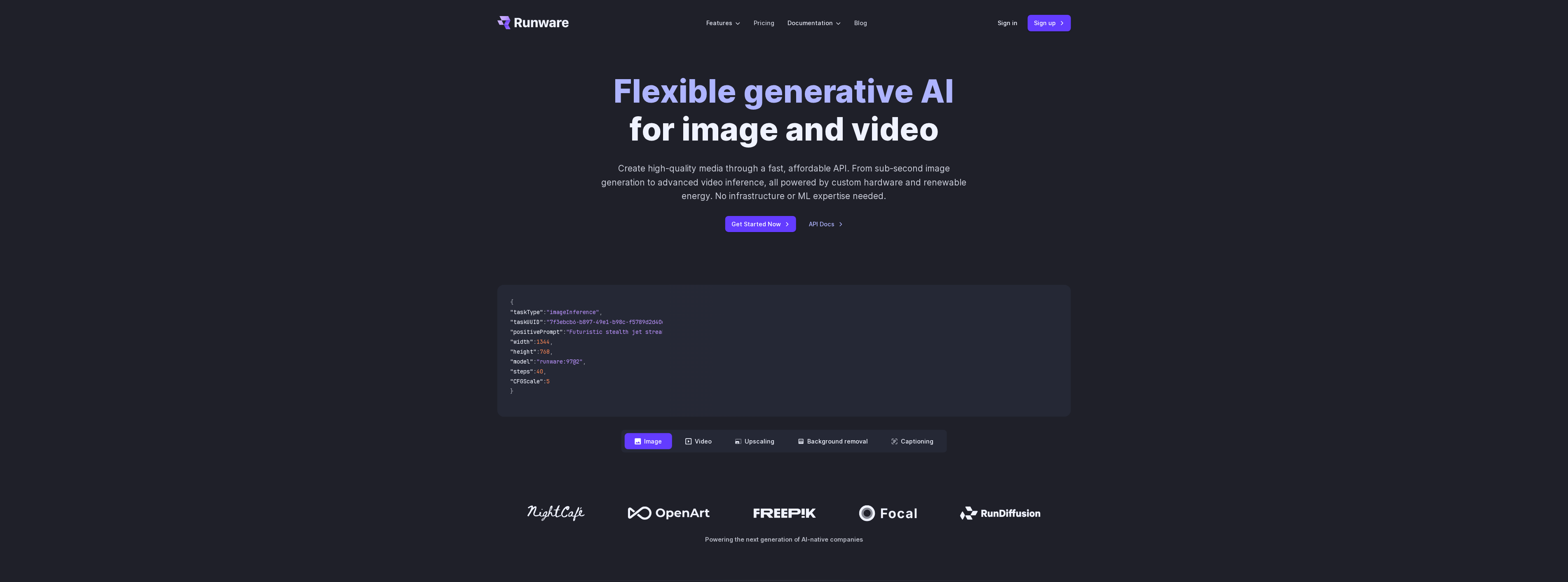
scroll to position [2494, 0]
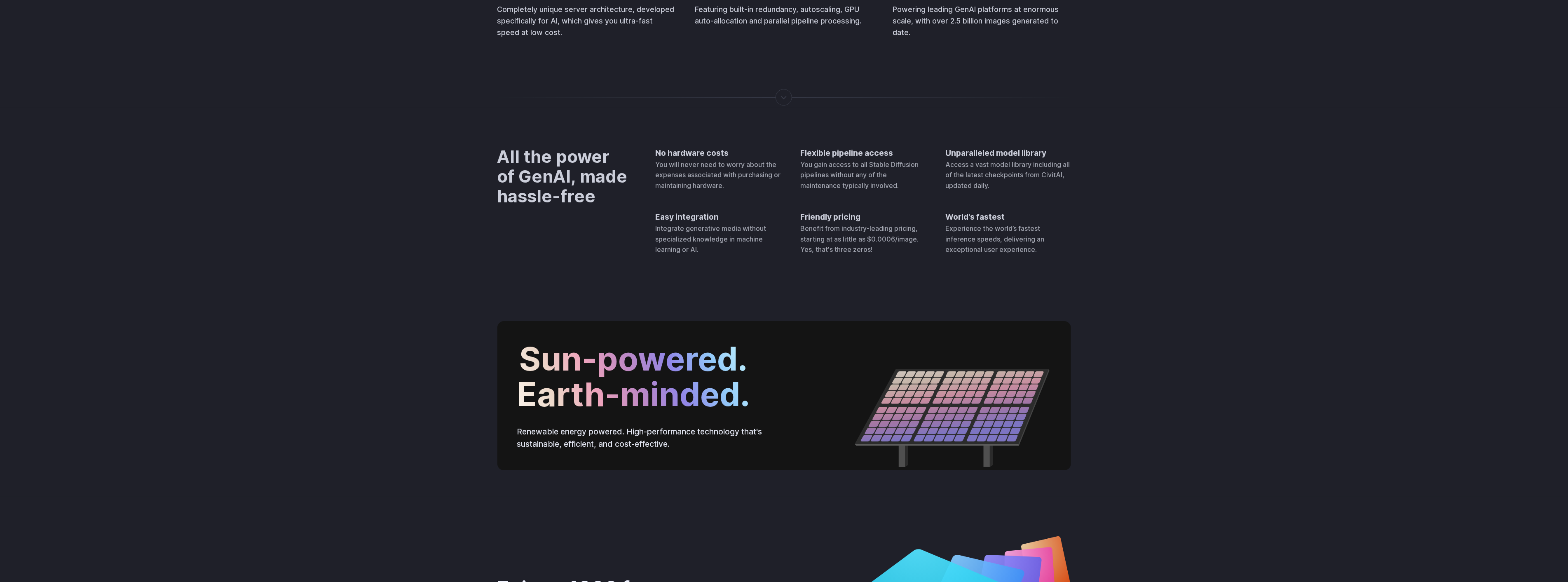
click at [845, 191] on div "Flexible pipeline access You gain access to all Stable Diffusion pipelines with…" at bounding box center [862, 169] width 126 height 44
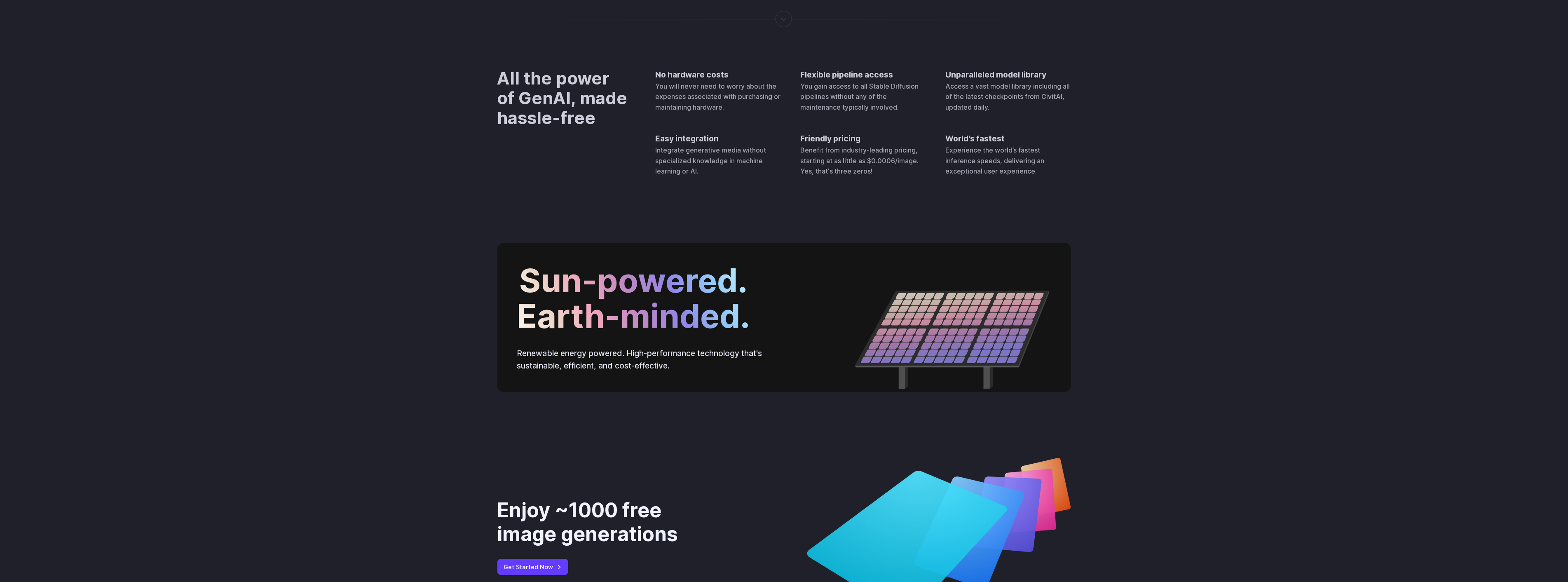
scroll to position [2566, 0]
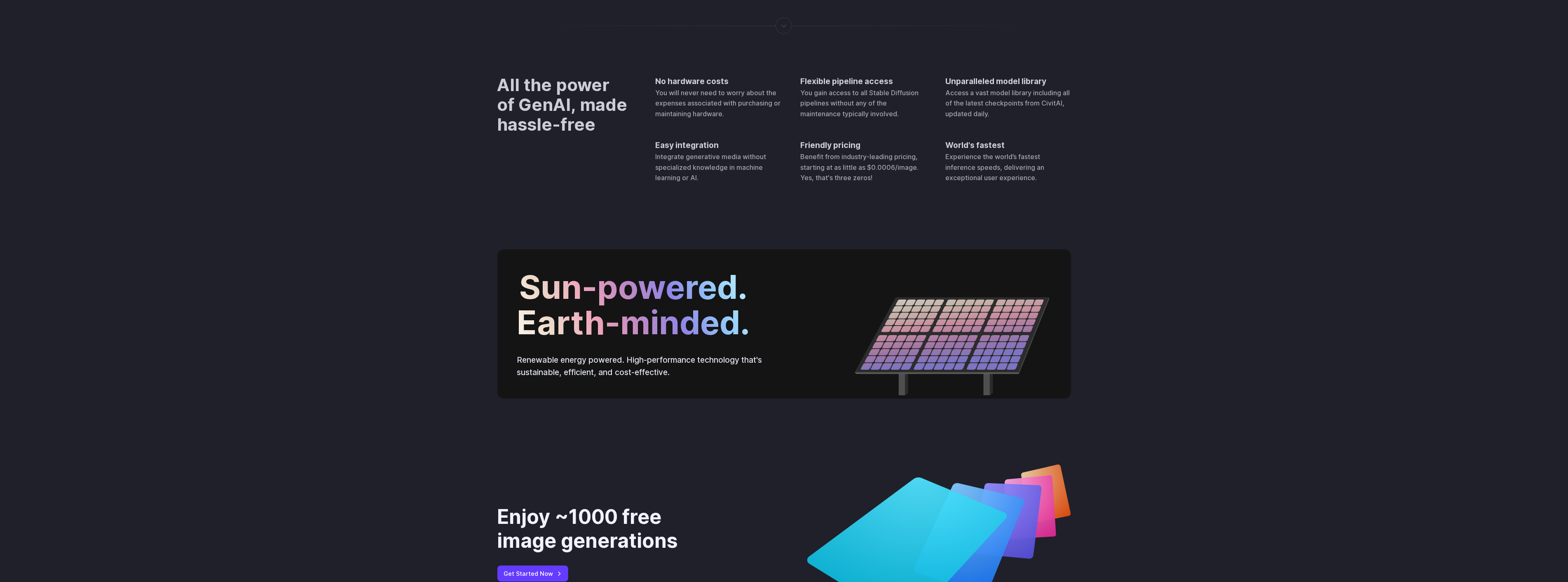
click at [1167, 223] on div "All the power of GenAI, made hassle-free No hardware costs You will never need …" at bounding box center [784, 128] width 1568 height 188
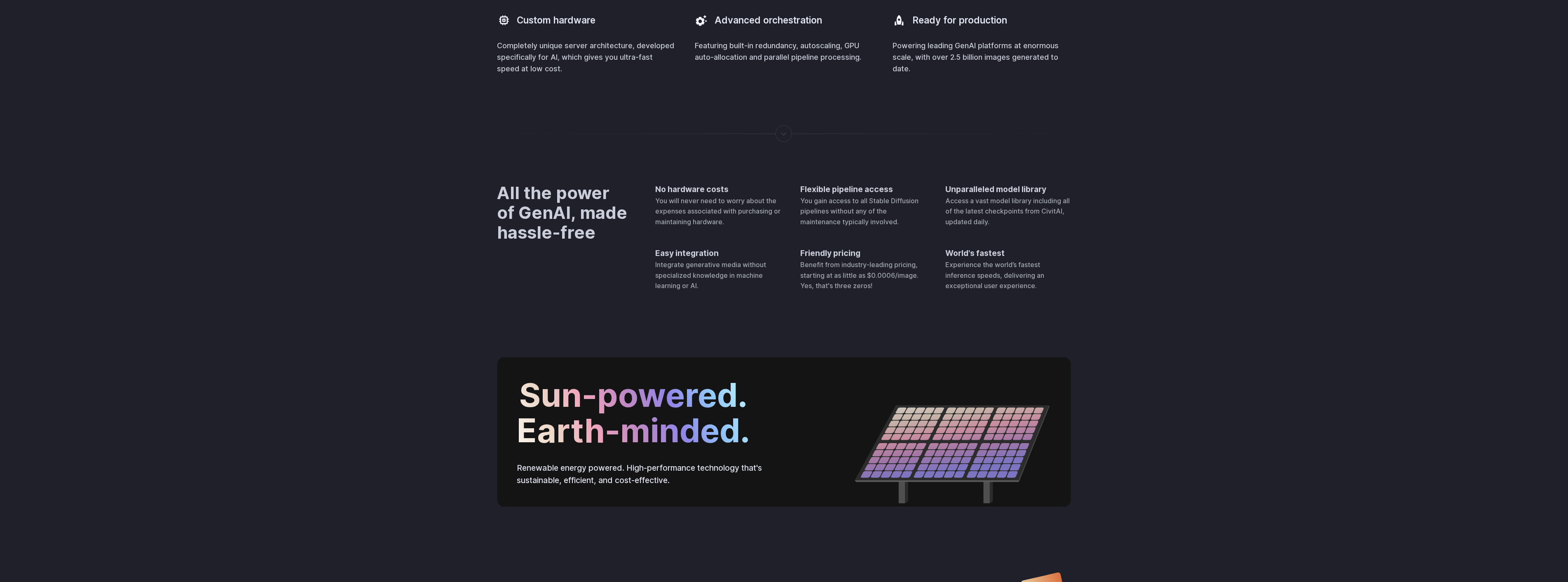
scroll to position [2292, 0]
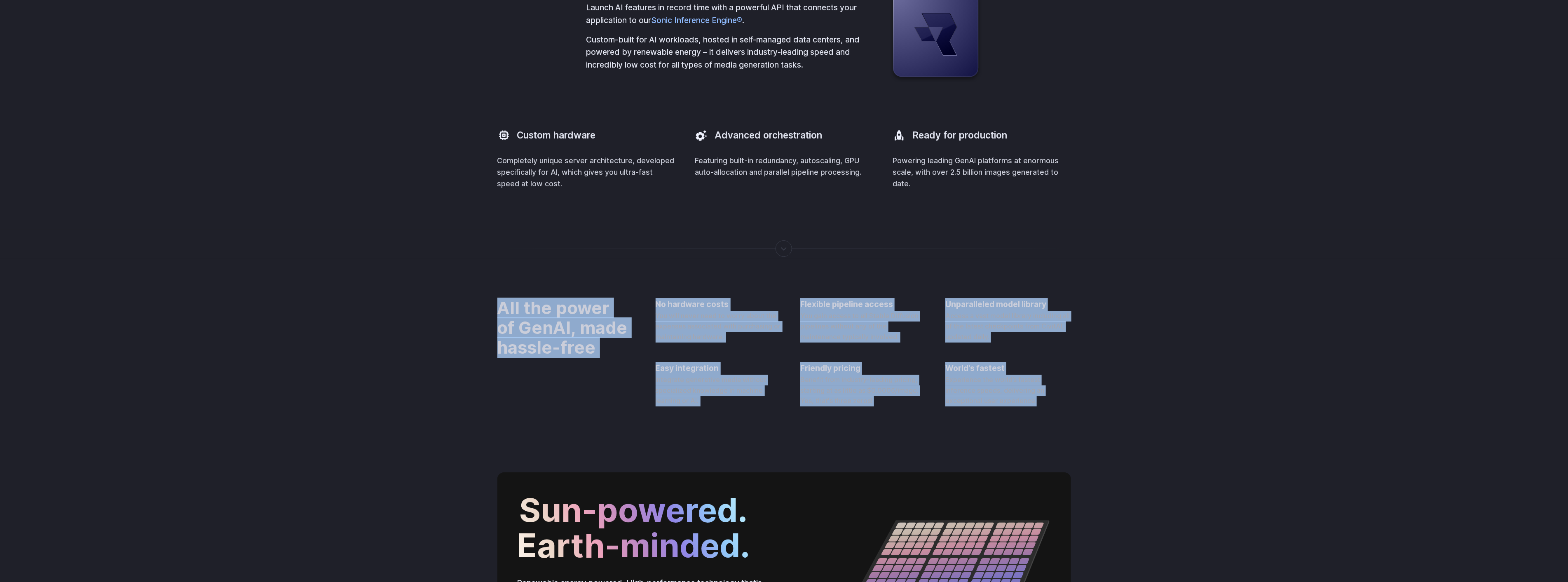
drag, startPoint x: 1567, startPoint y: 442, endPoint x: 1554, endPoint y: 483, distance: 43.0
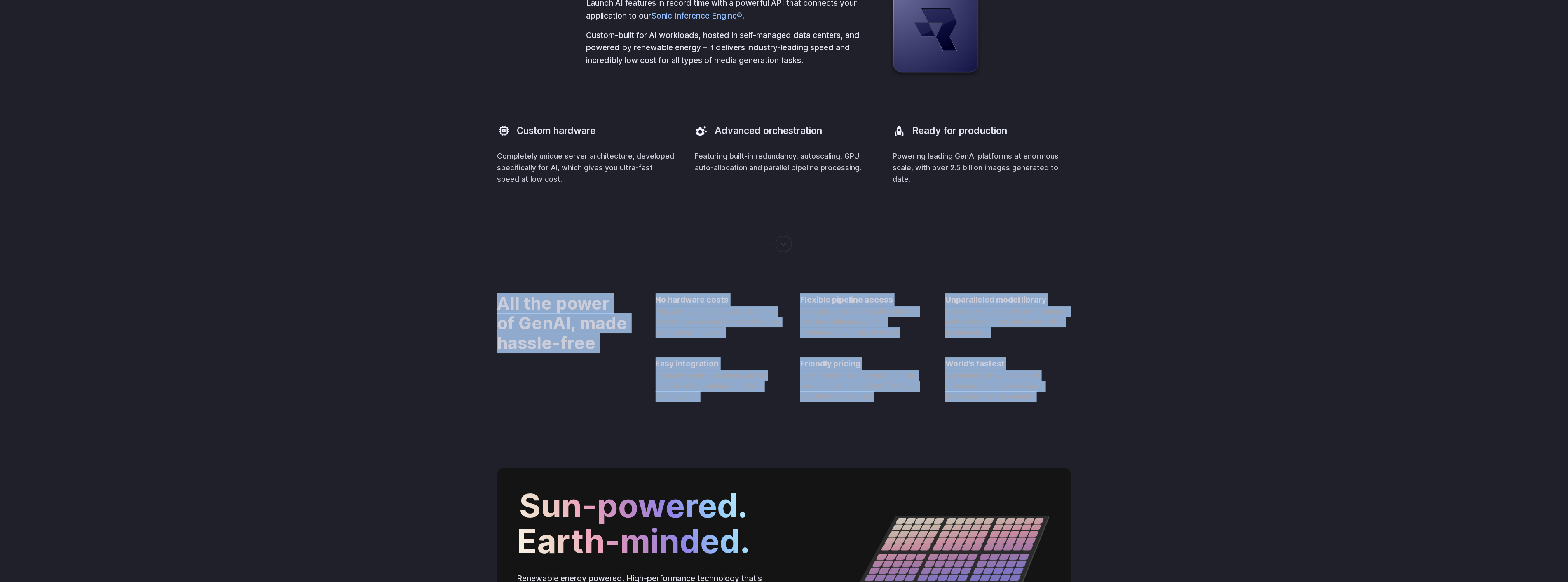
click at [1537, 442] on div "All the power of GenAI, made hassle-free No hardware costs You will never need …" at bounding box center [784, 347] width 1568 height 188
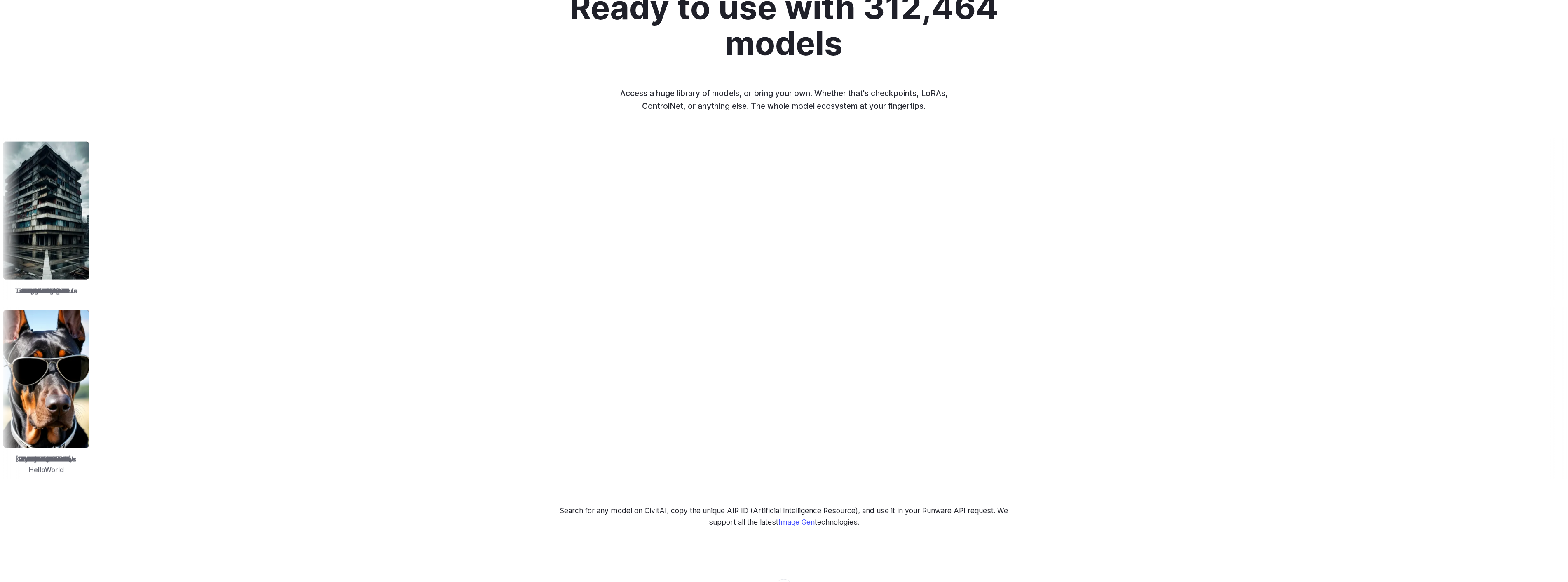
scroll to position [0, 0]
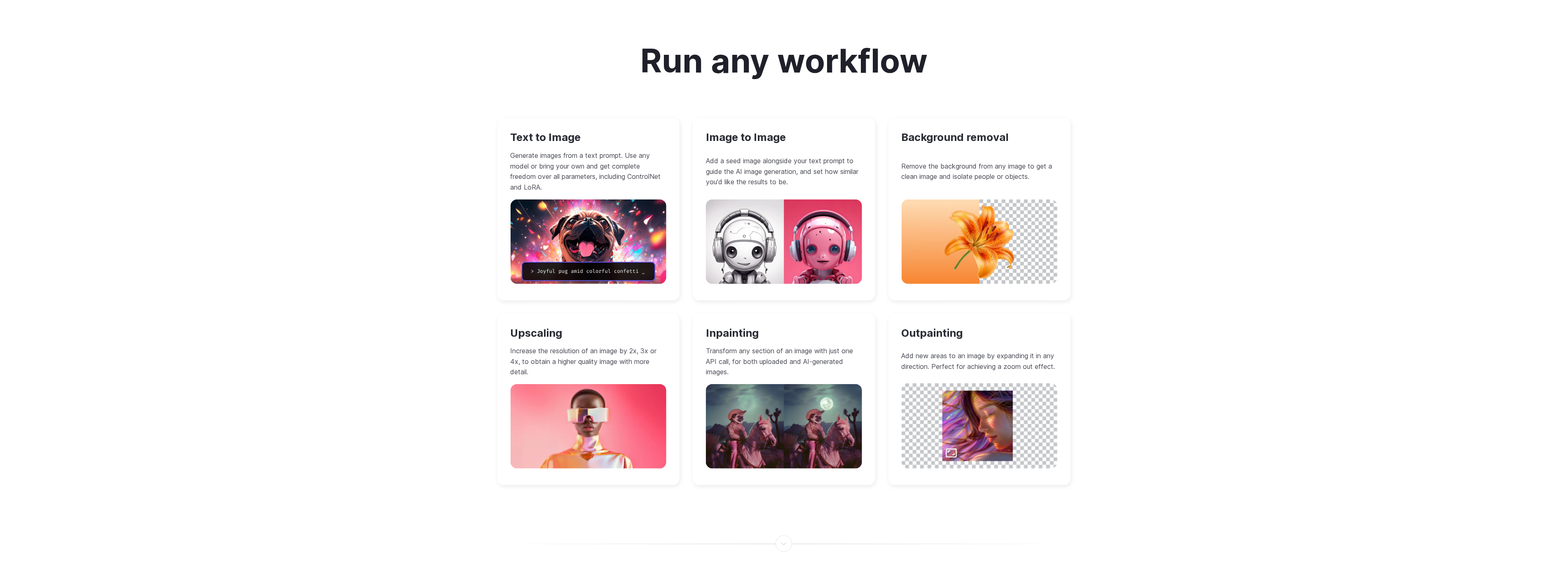
scroll to position [686, 0]
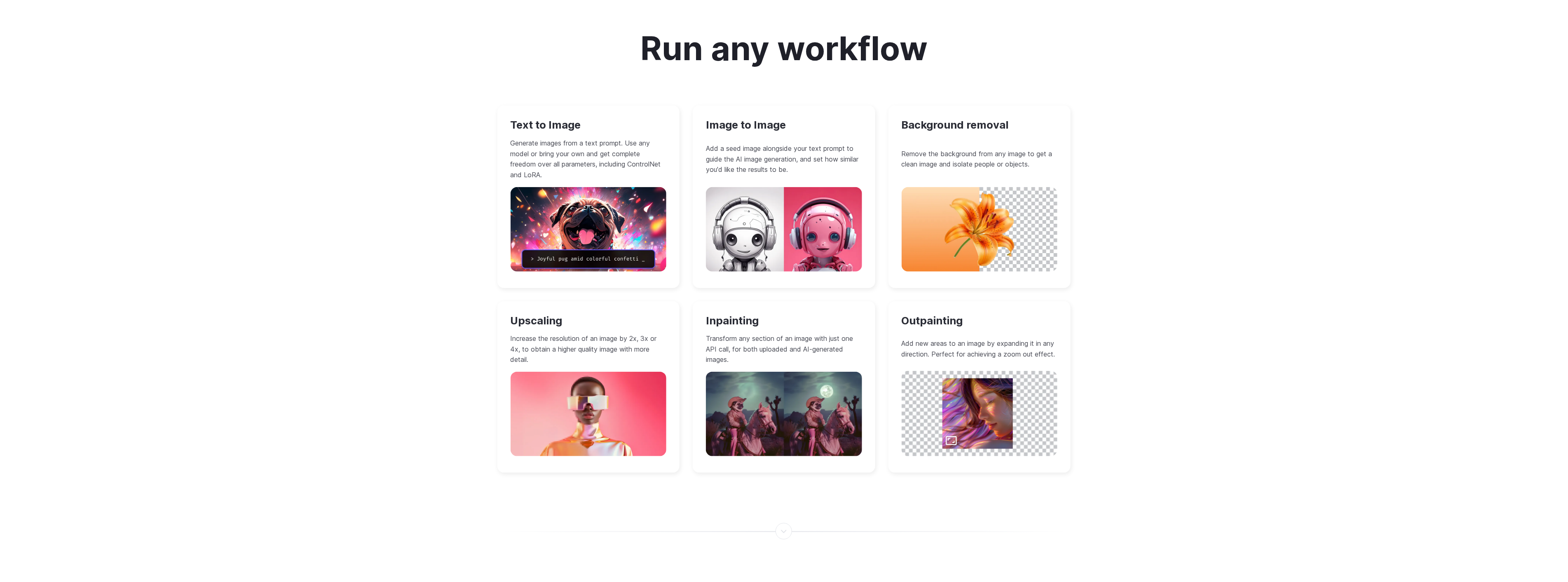
click at [823, 176] on div "Image to Image Add a seed image alongside your text prompt to guide the AI imag…" at bounding box center [784, 196] width 183 height 182
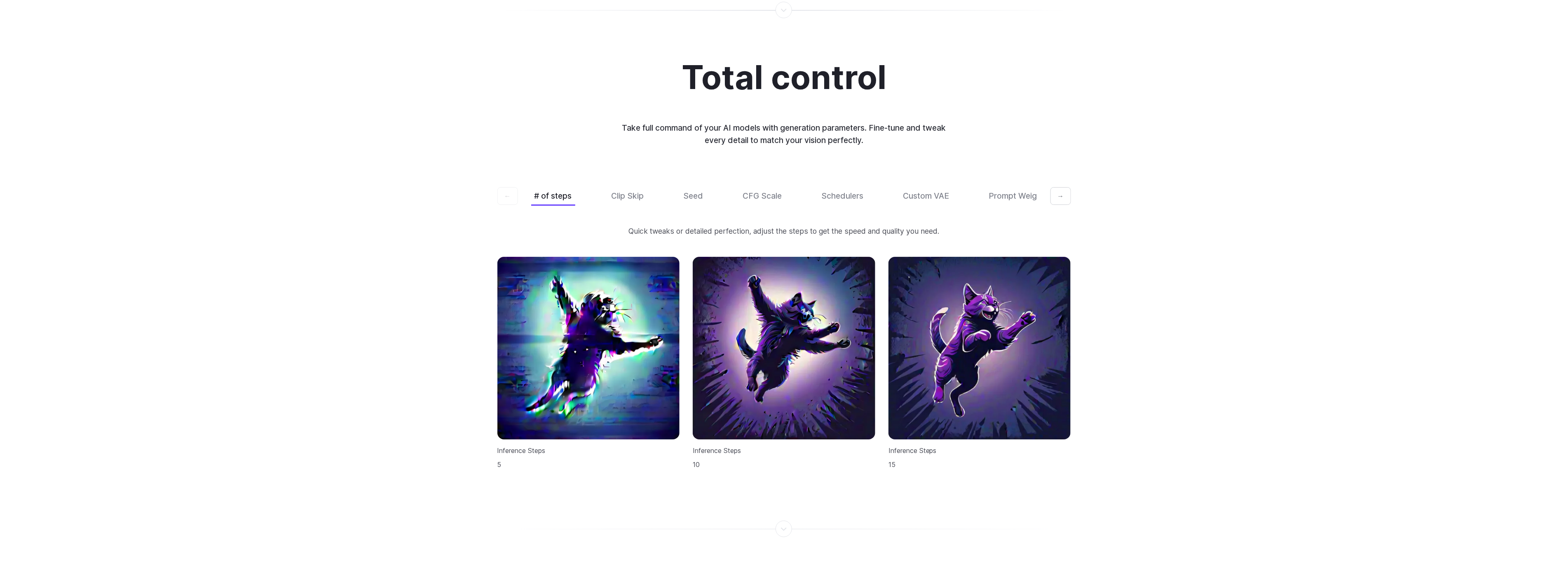
scroll to position [2427, 0]
click at [1057, 188] on button "→" at bounding box center [1060, 196] width 20 height 18
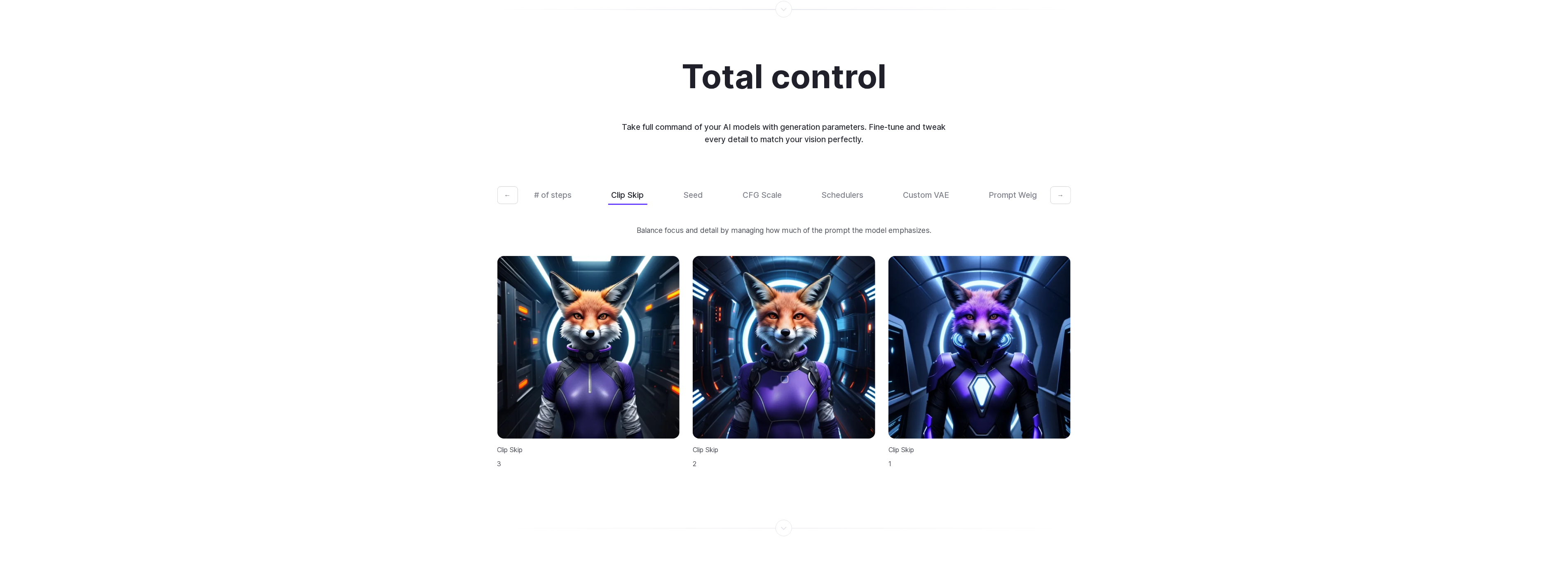
click at [1057, 188] on button "→" at bounding box center [1060, 196] width 20 height 18
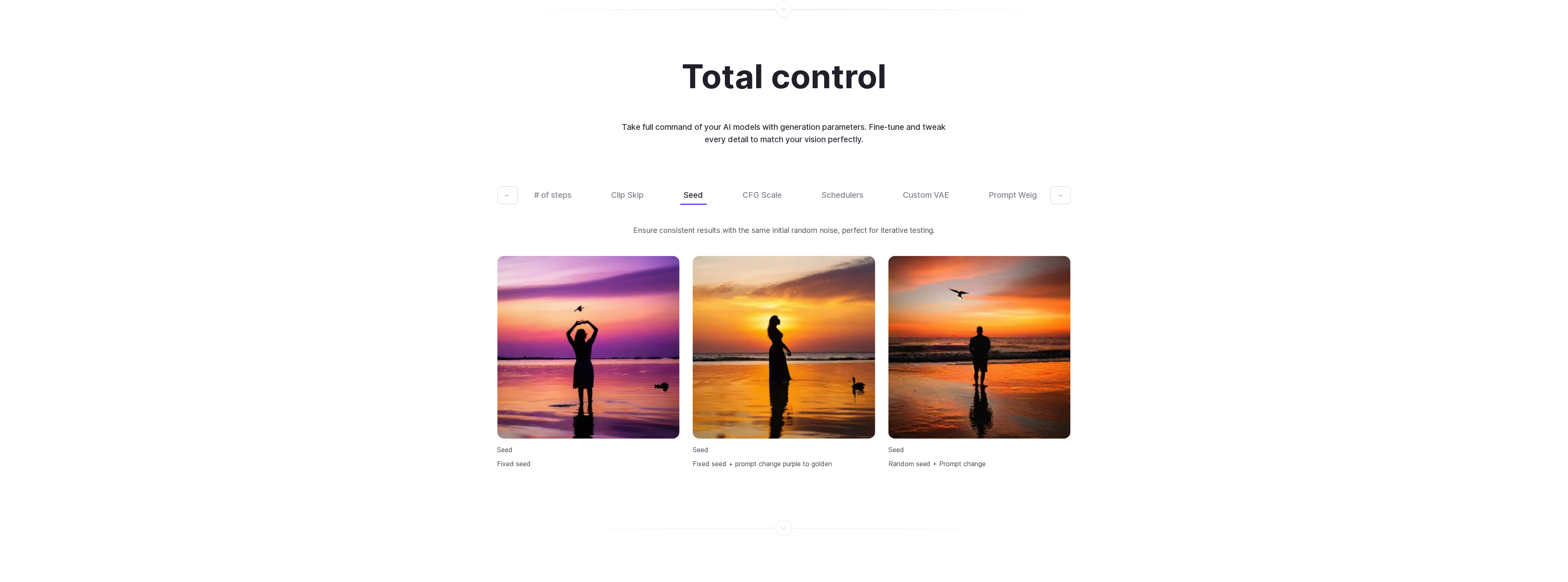
click at [1057, 188] on button "→" at bounding box center [1060, 196] width 20 height 18
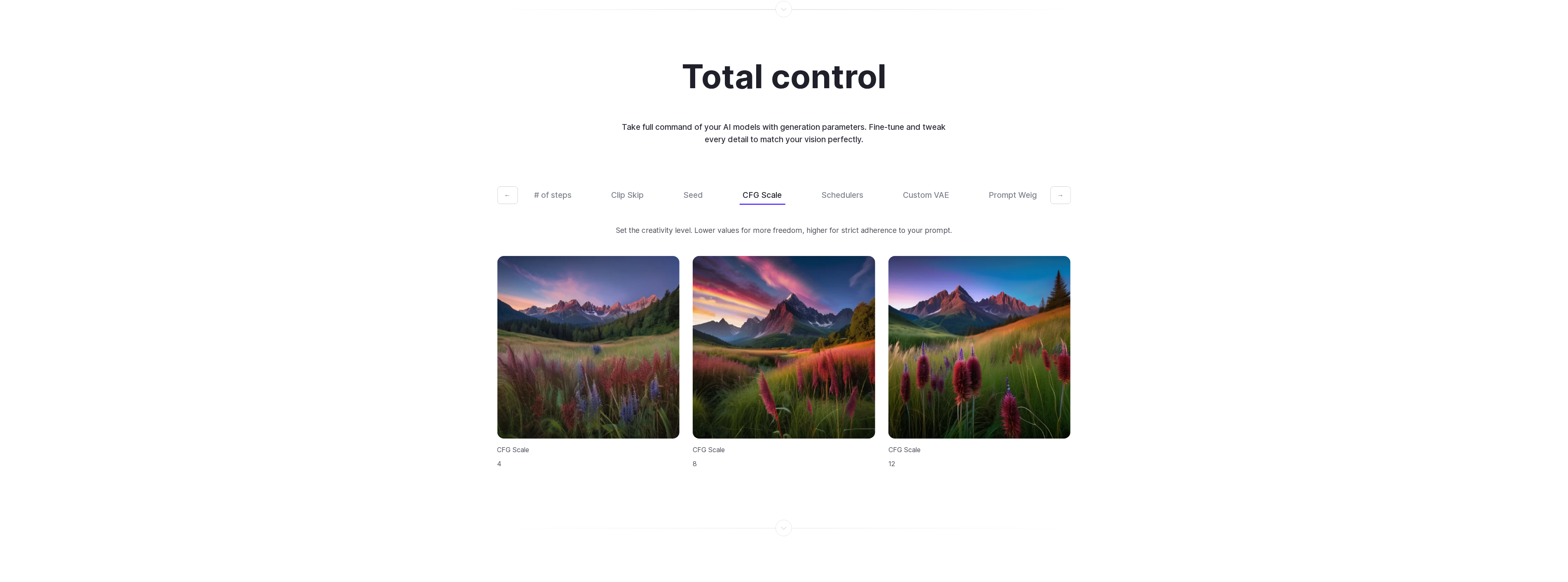
click at [1057, 188] on button "→" at bounding box center [1060, 196] width 20 height 18
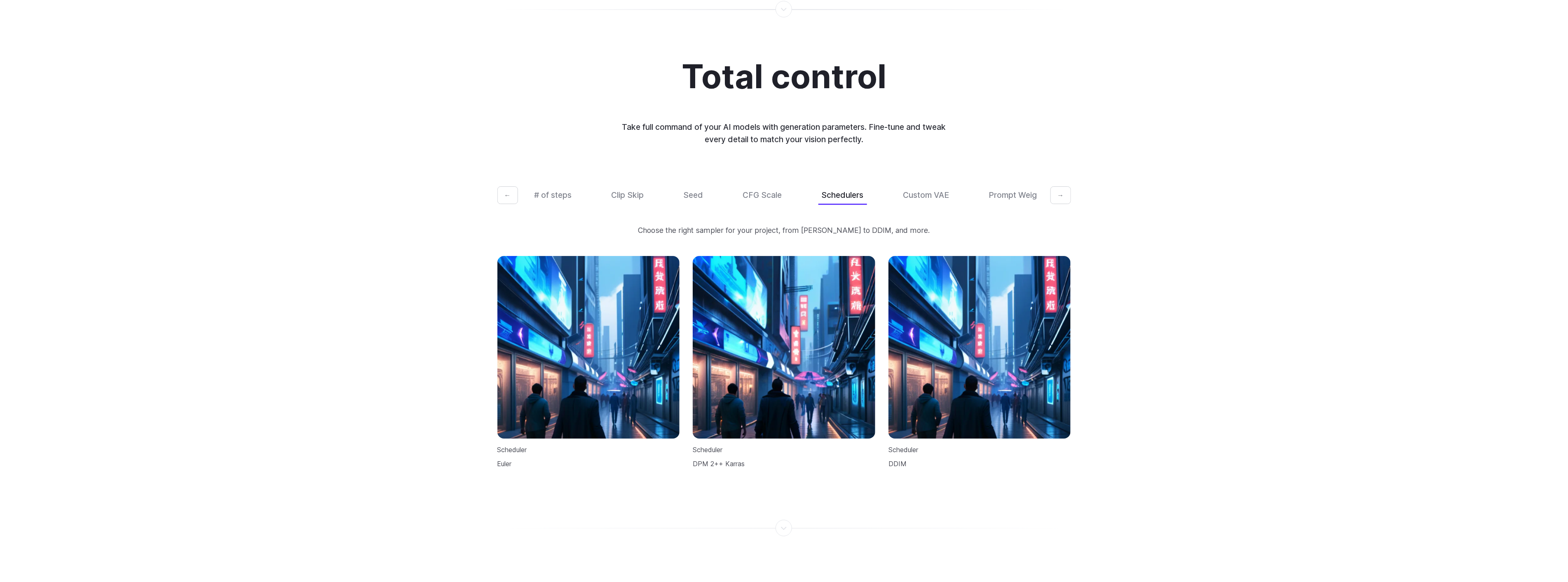
click at [1057, 188] on button "→" at bounding box center [1060, 196] width 20 height 18
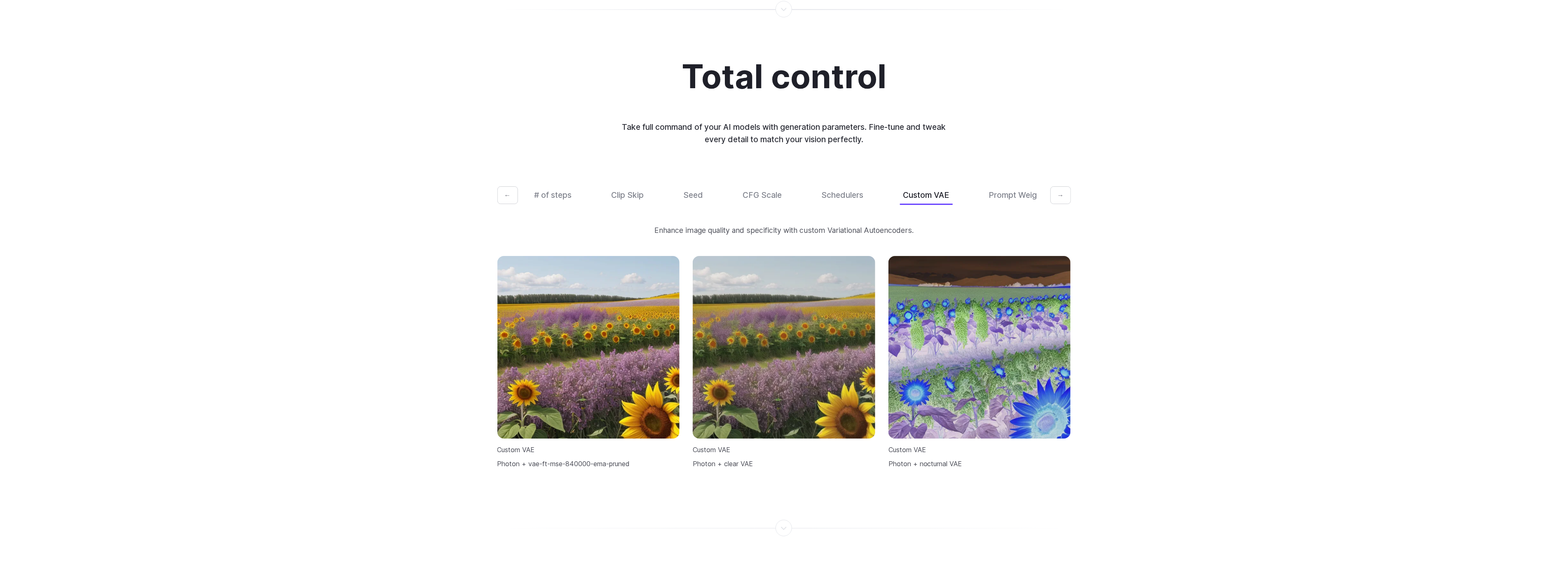
click at [1057, 188] on button "→" at bounding box center [1060, 196] width 20 height 18
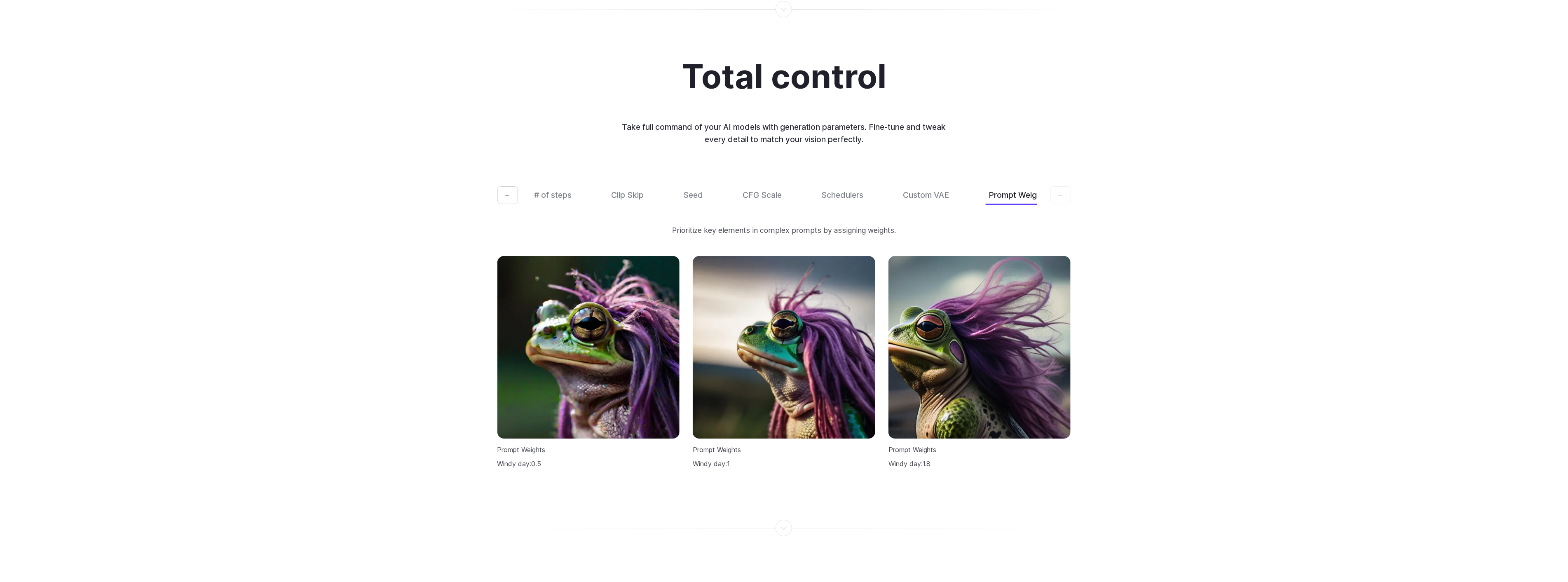
scroll to position [0, 17]
click at [829, 186] on button "Schedulers" at bounding box center [827, 195] width 49 height 19
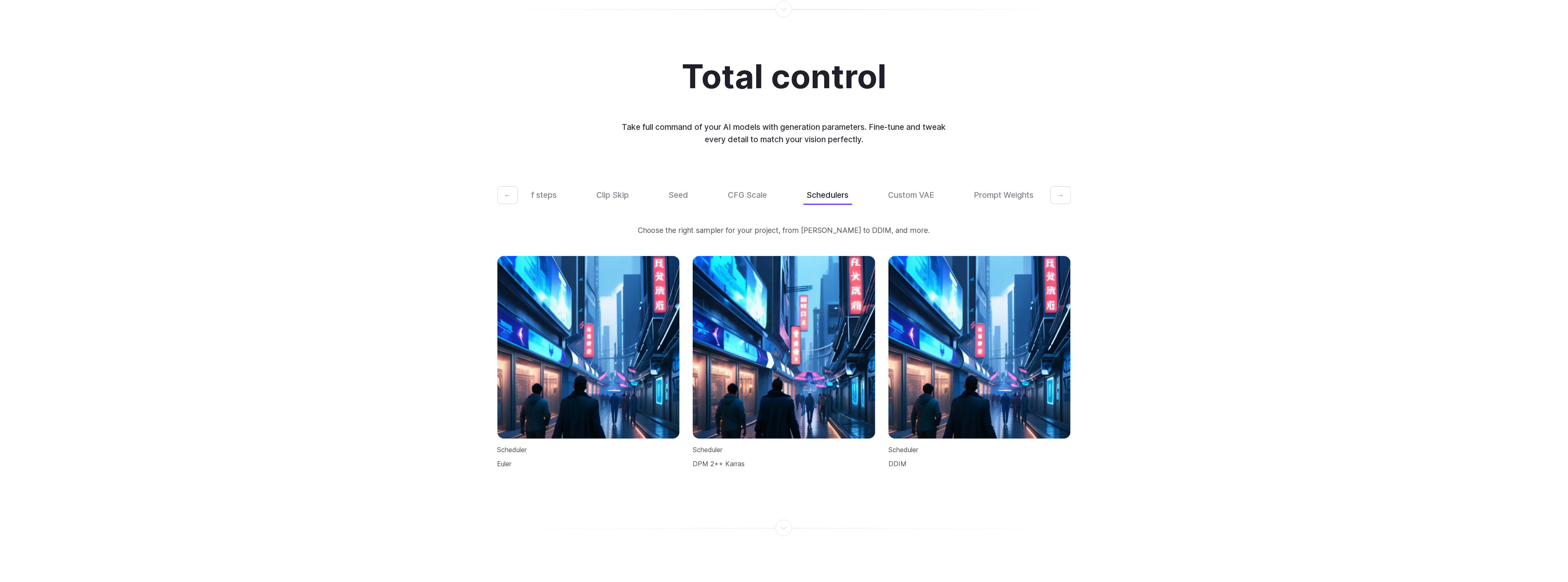
click at [508, 187] on button "←" at bounding box center [508, 196] width 20 height 18
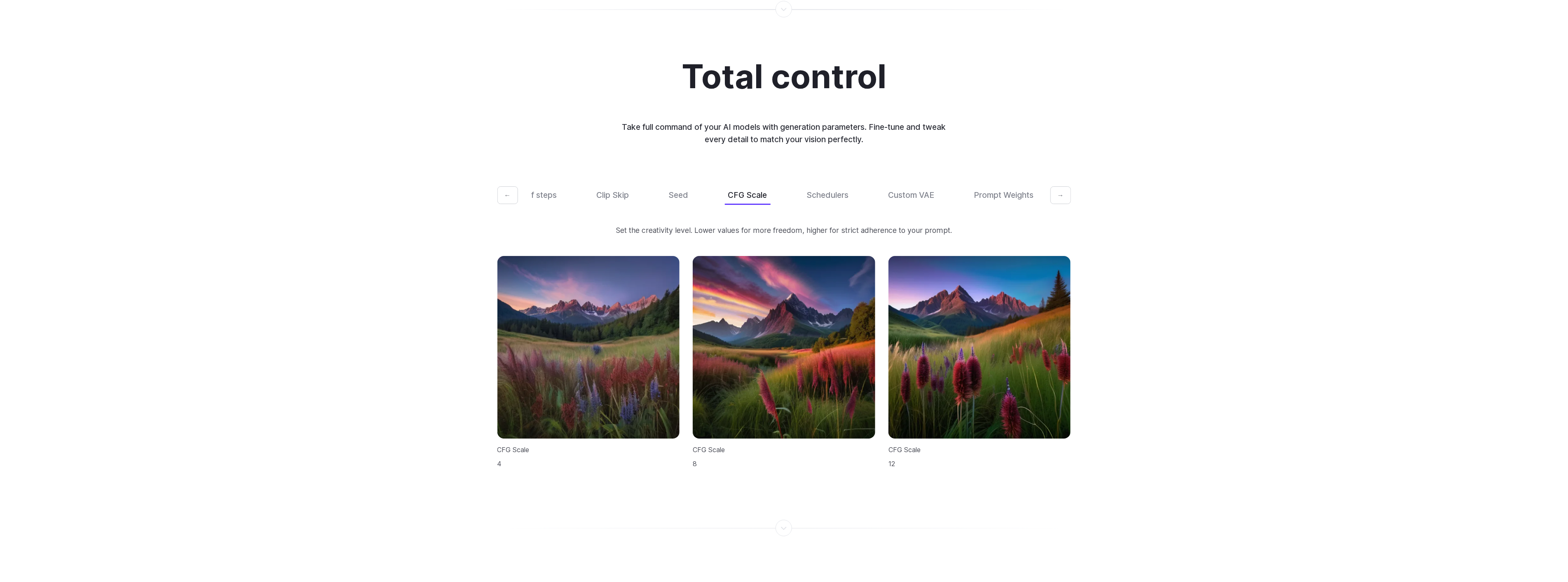
click at [508, 187] on button "←" at bounding box center [508, 196] width 20 height 18
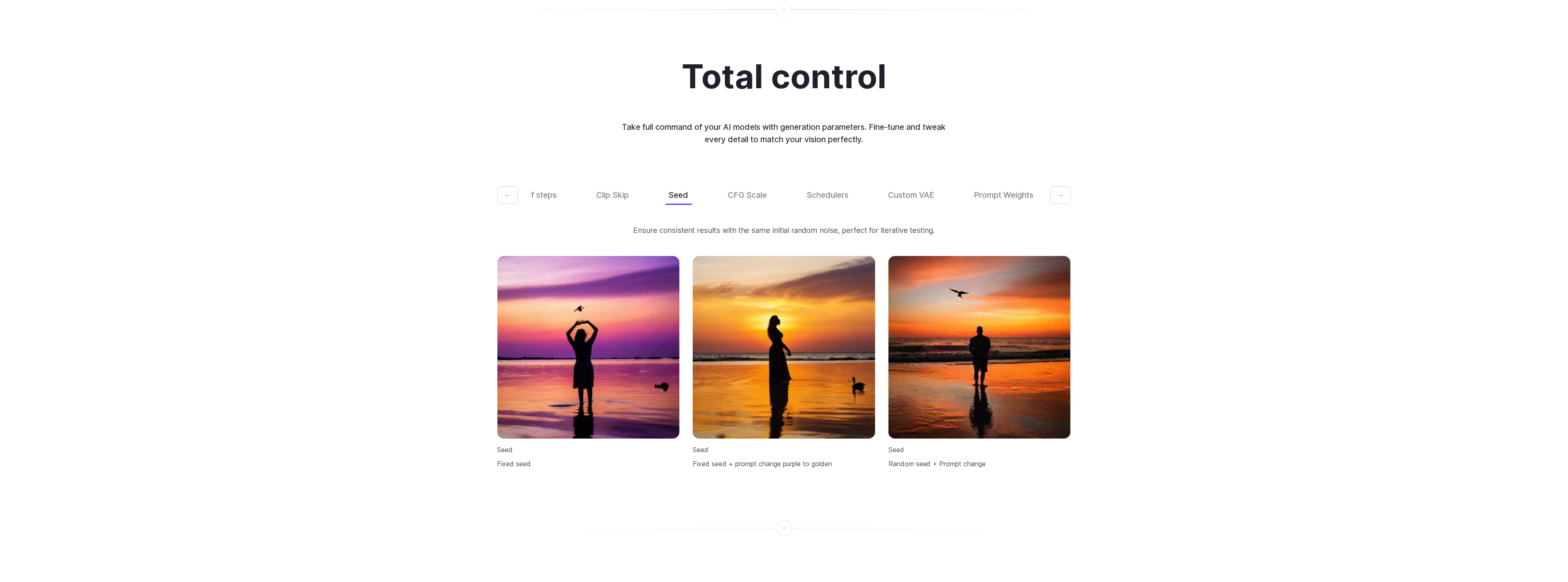
click at [508, 187] on button "←" at bounding box center [508, 196] width 20 height 18
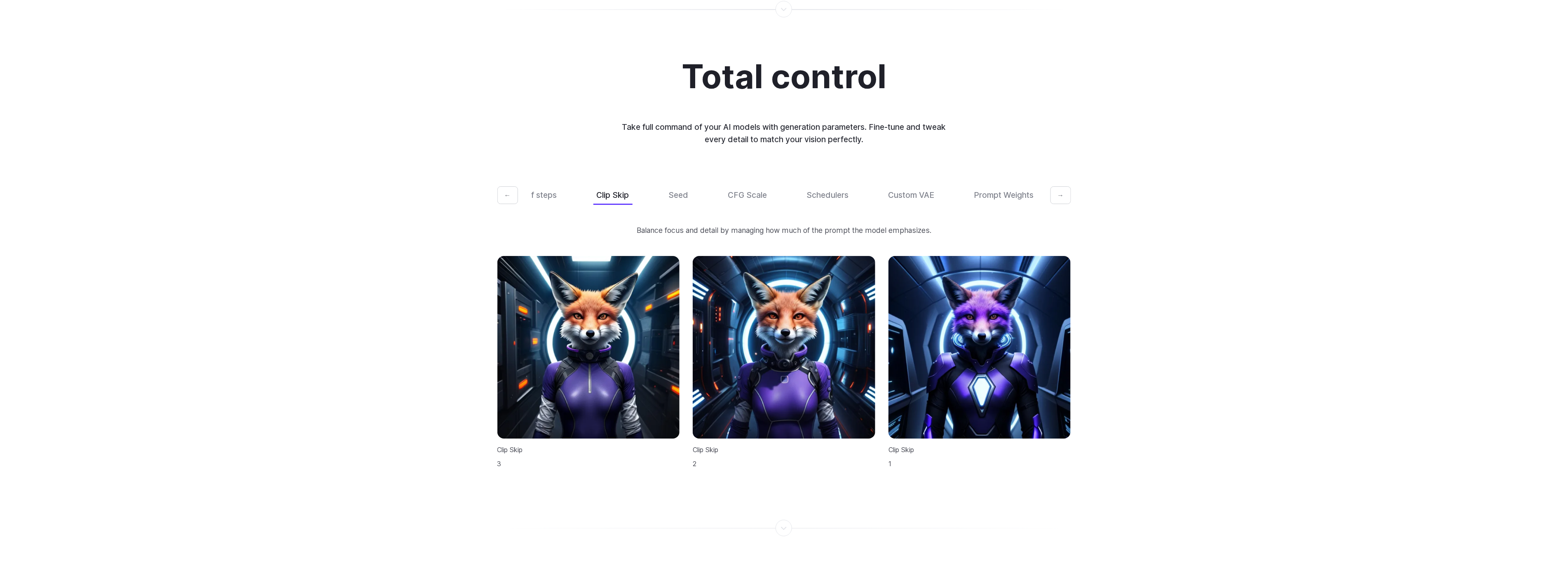
click at [508, 187] on button "←" at bounding box center [508, 196] width 20 height 18
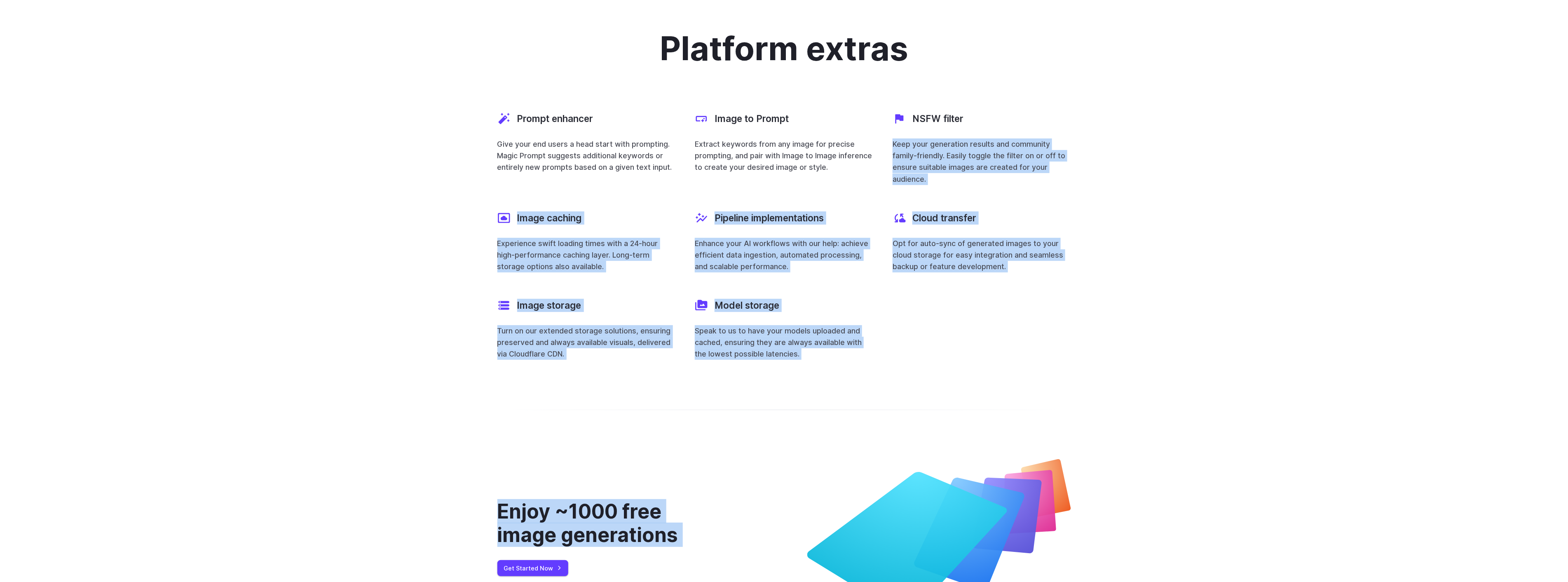
scroll to position [2675, 0]
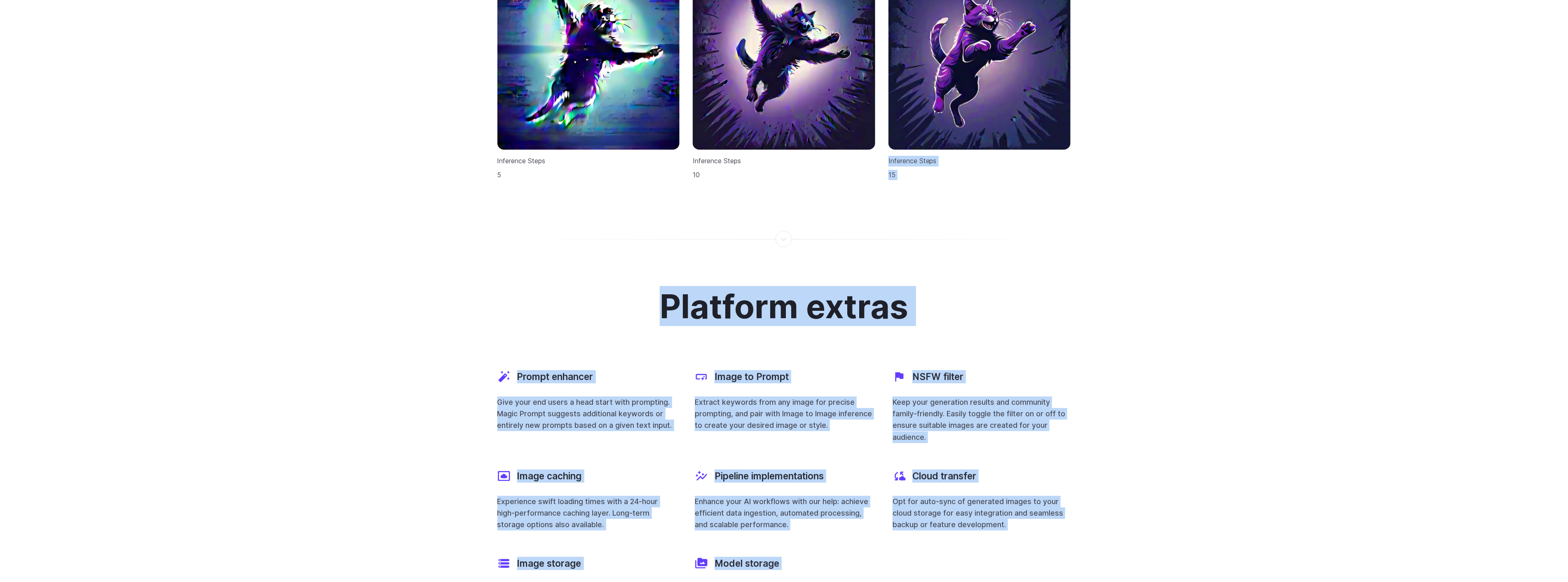
drag, startPoint x: 1567, startPoint y: 310, endPoint x: 1551, endPoint y: 10, distance: 300.4
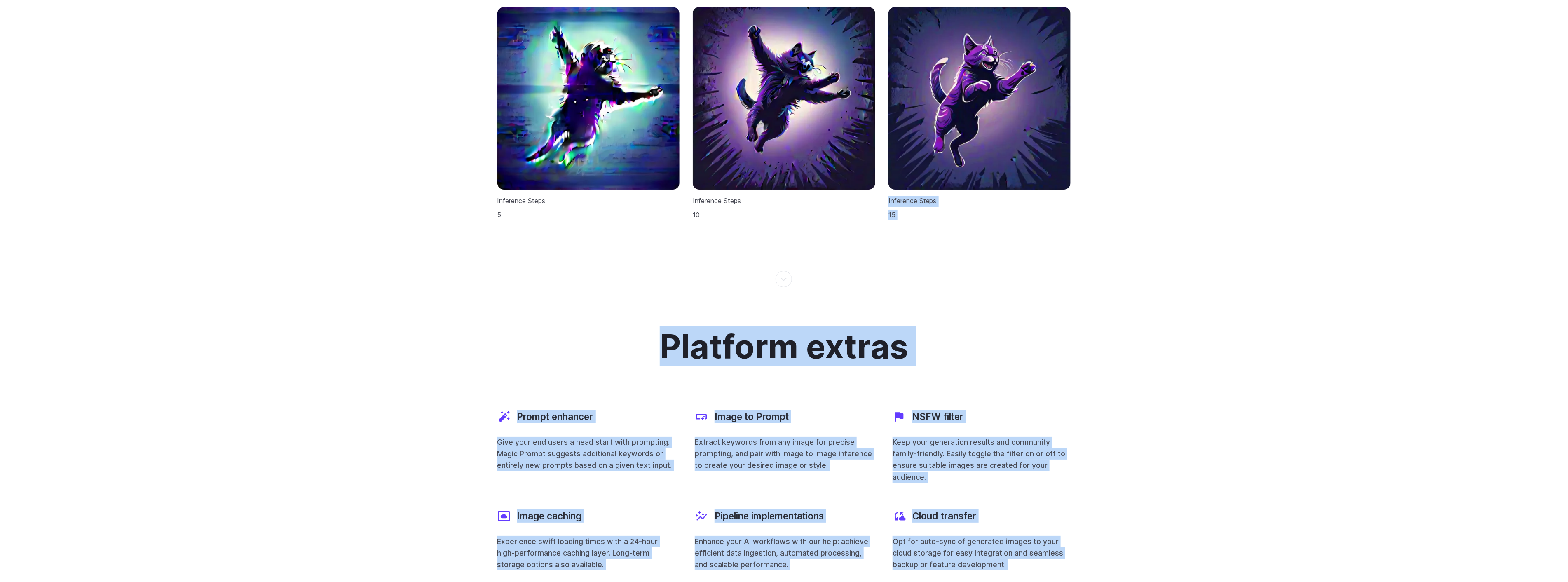
click at [1521, 329] on div "Platform extras Prompt enhancer Give your end users a head start with prompting…" at bounding box center [784, 493] width 1568 height 409
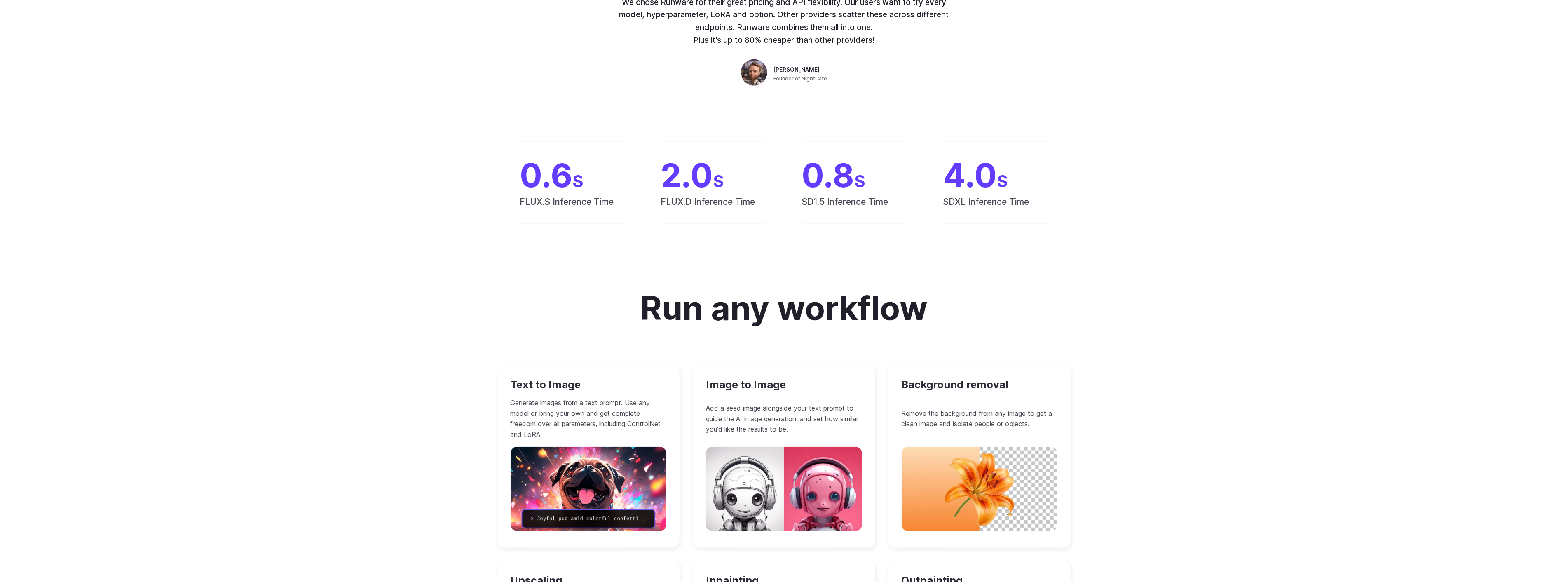
scroll to position [0, 0]
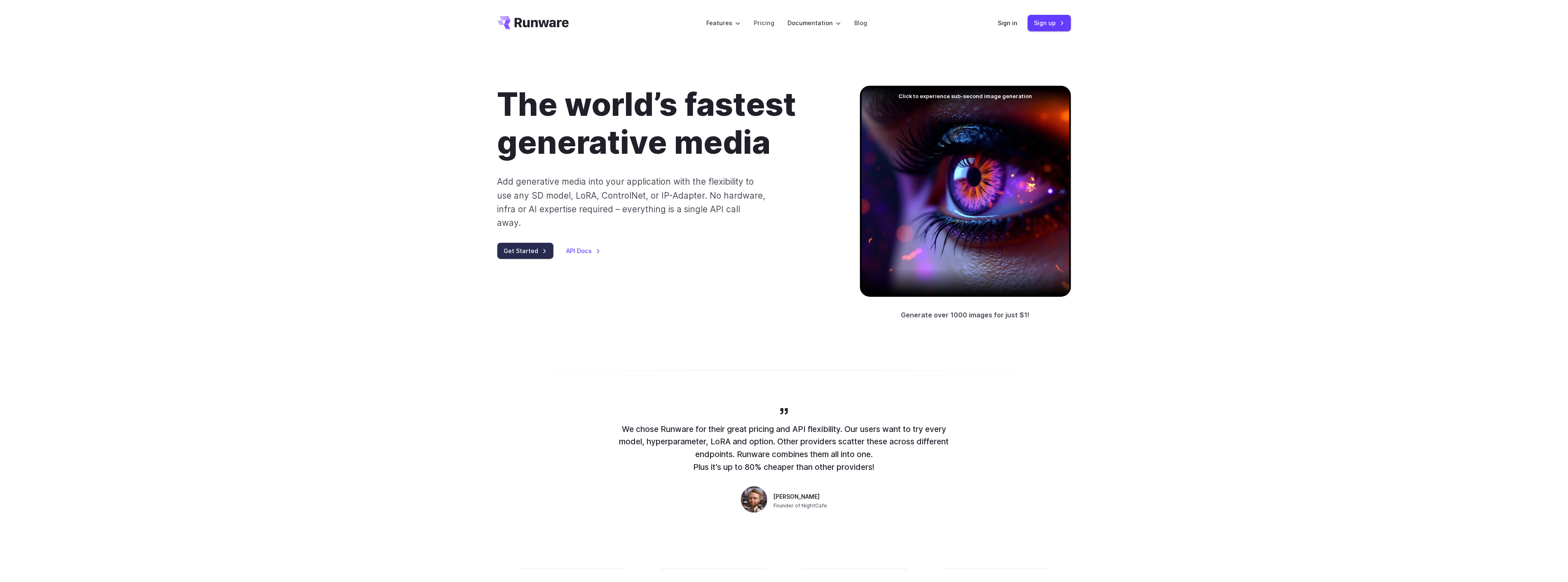
click at [525, 243] on link "Get Started" at bounding box center [525, 250] width 56 height 16
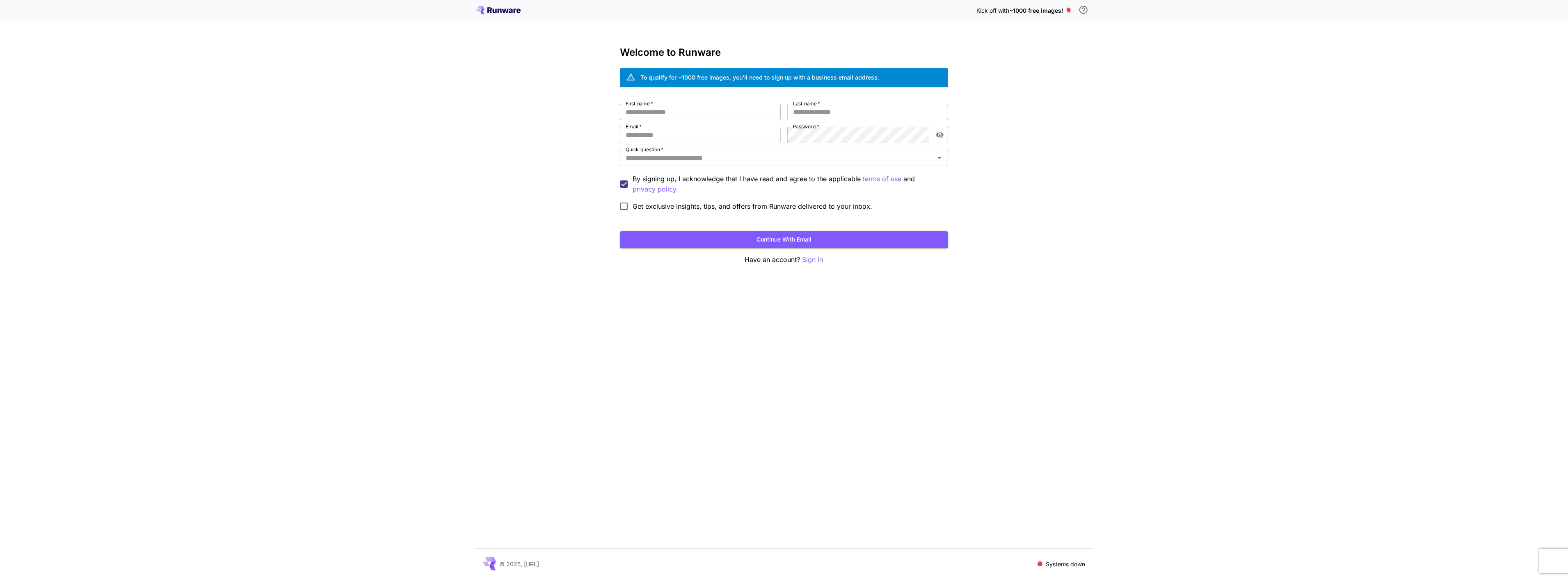
click at [713, 109] on input "First name   *" at bounding box center [700, 112] width 161 height 17
type input "*****"
type input "*"
type input "*******"
type input "**********"
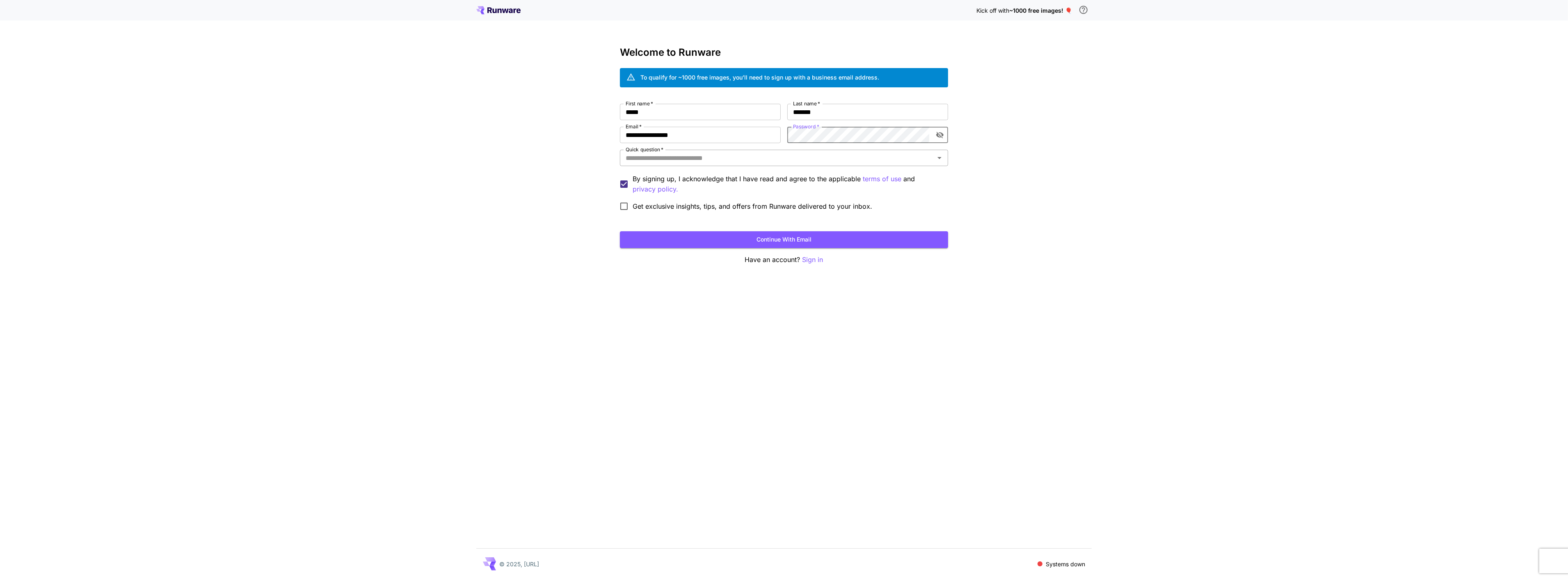
click at [748, 156] on input "Quick question   *" at bounding box center [777, 158] width 310 height 11
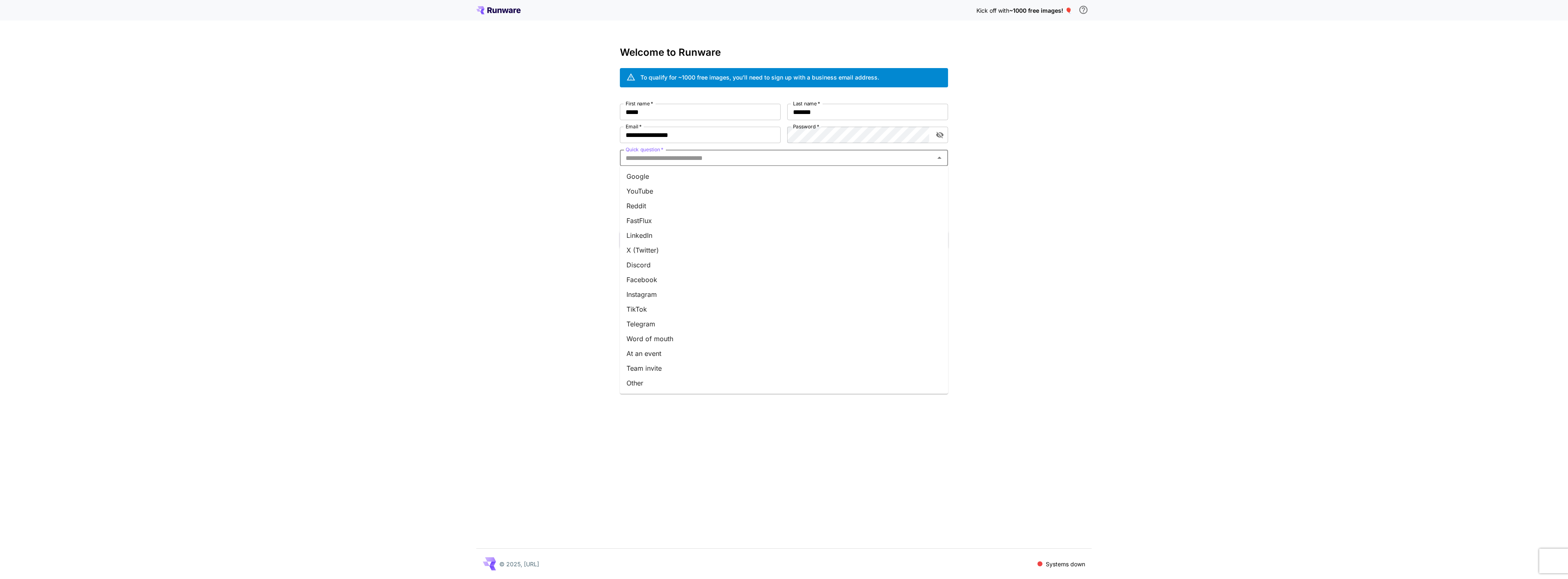
click at [748, 156] on input "Quick question   *" at bounding box center [777, 158] width 310 height 11
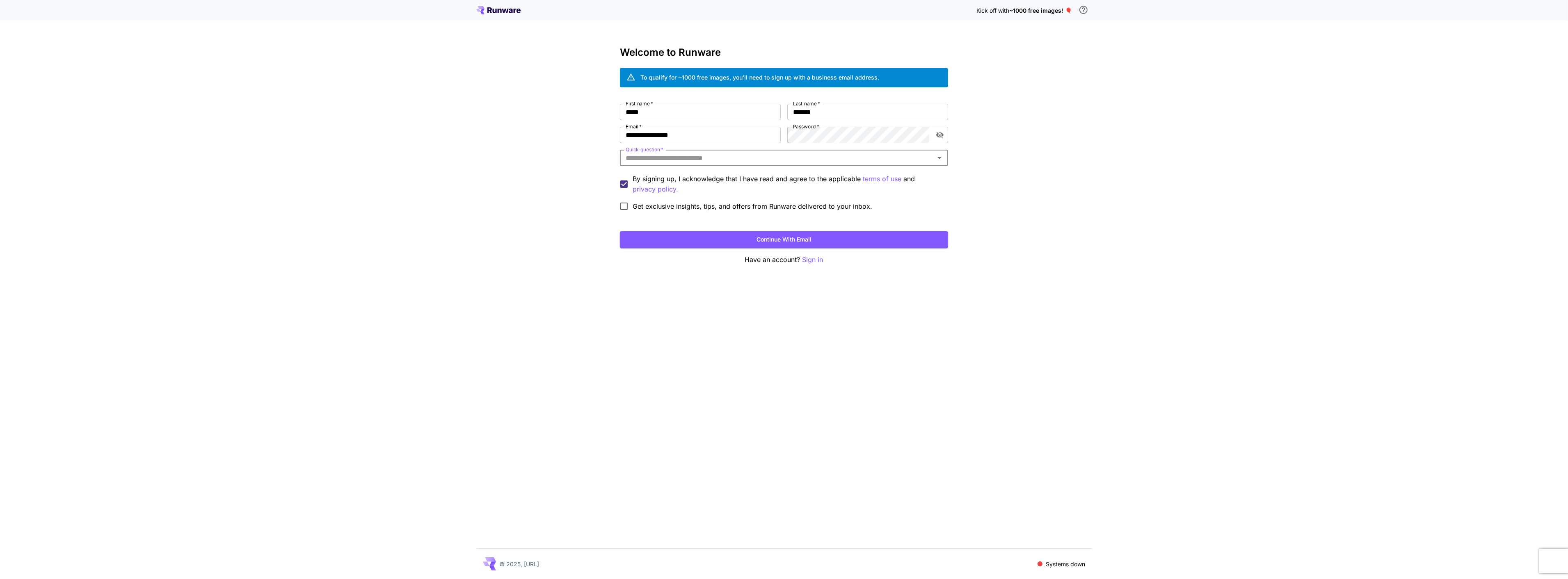
click at [748, 156] on input "Quick question   *" at bounding box center [777, 158] width 310 height 11
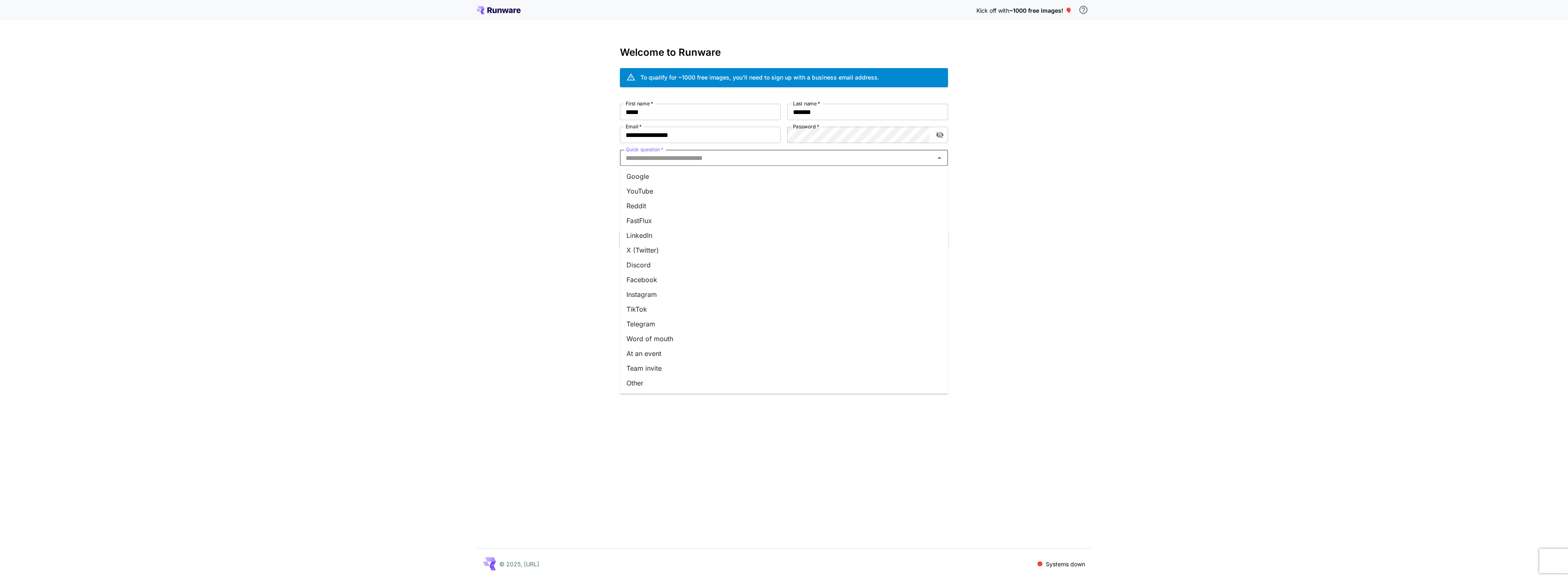
click at [651, 179] on li "Google" at bounding box center [784, 176] width 328 height 15
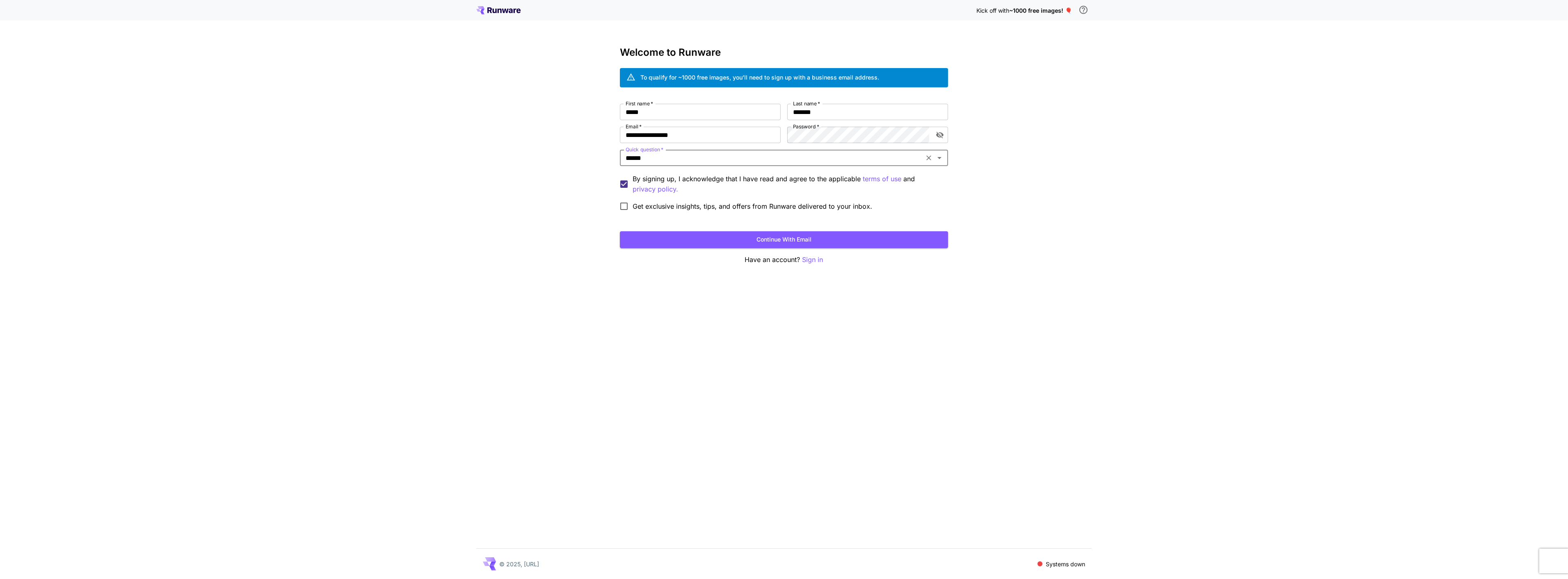
click at [1006, 159] on div "**********" at bounding box center [784, 290] width 1568 height 579
click at [807, 241] on button "Continue with email" at bounding box center [784, 240] width 328 height 17
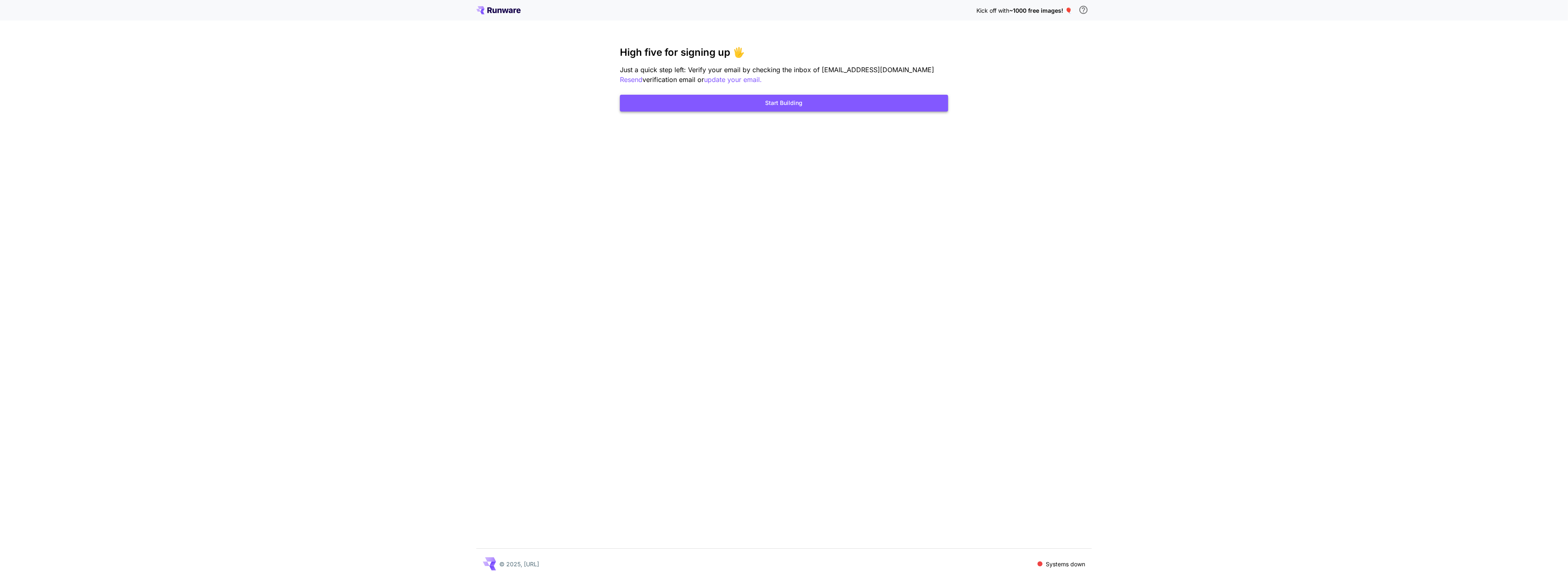
click at [765, 107] on button "Start Building" at bounding box center [784, 103] width 328 height 17
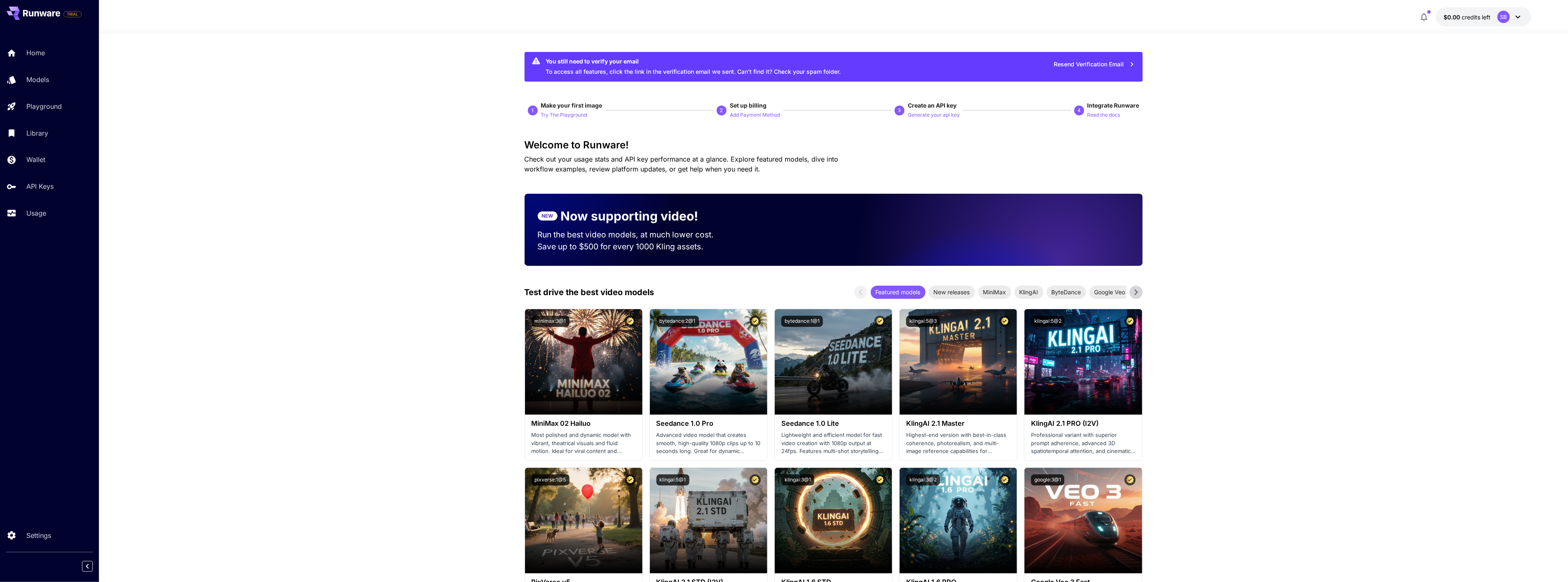
click at [1526, 24] on div at bounding box center [833, 29] width 1469 height 10
click at [1516, 21] on icon at bounding box center [1517, 17] width 10 height 10
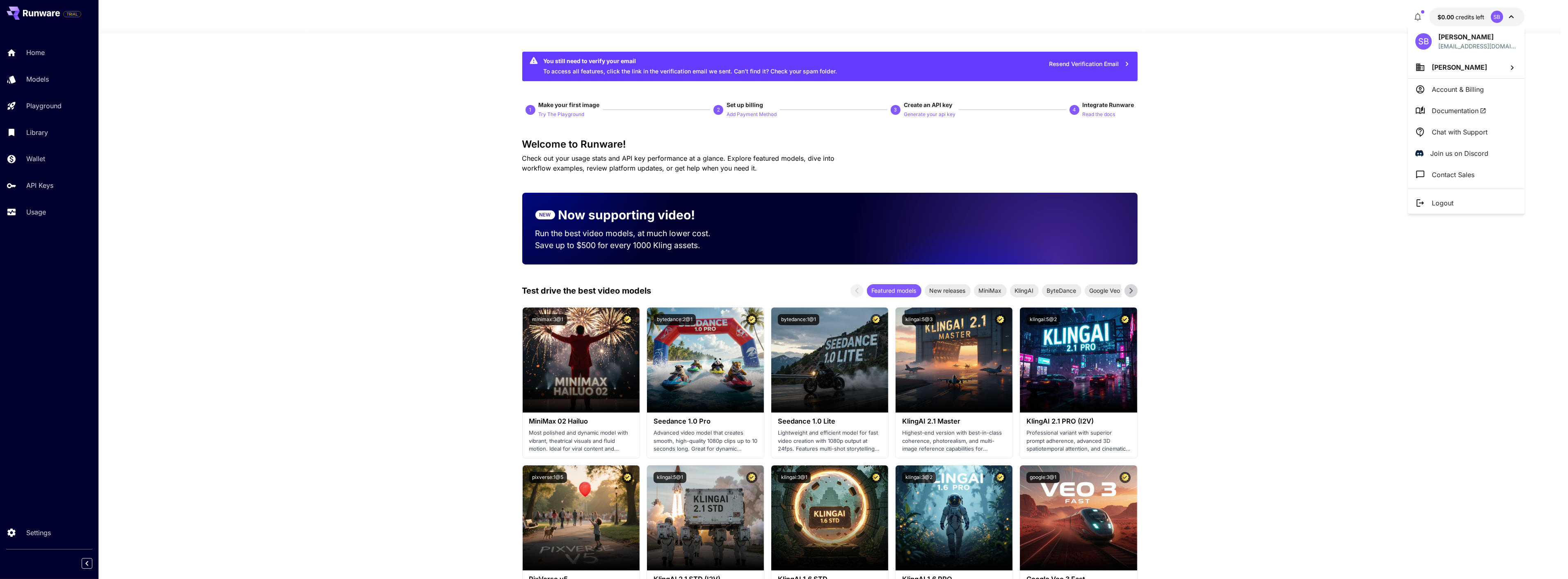
click at [1502, 95] on li "Account & Billing" at bounding box center [1466, 89] width 117 height 21
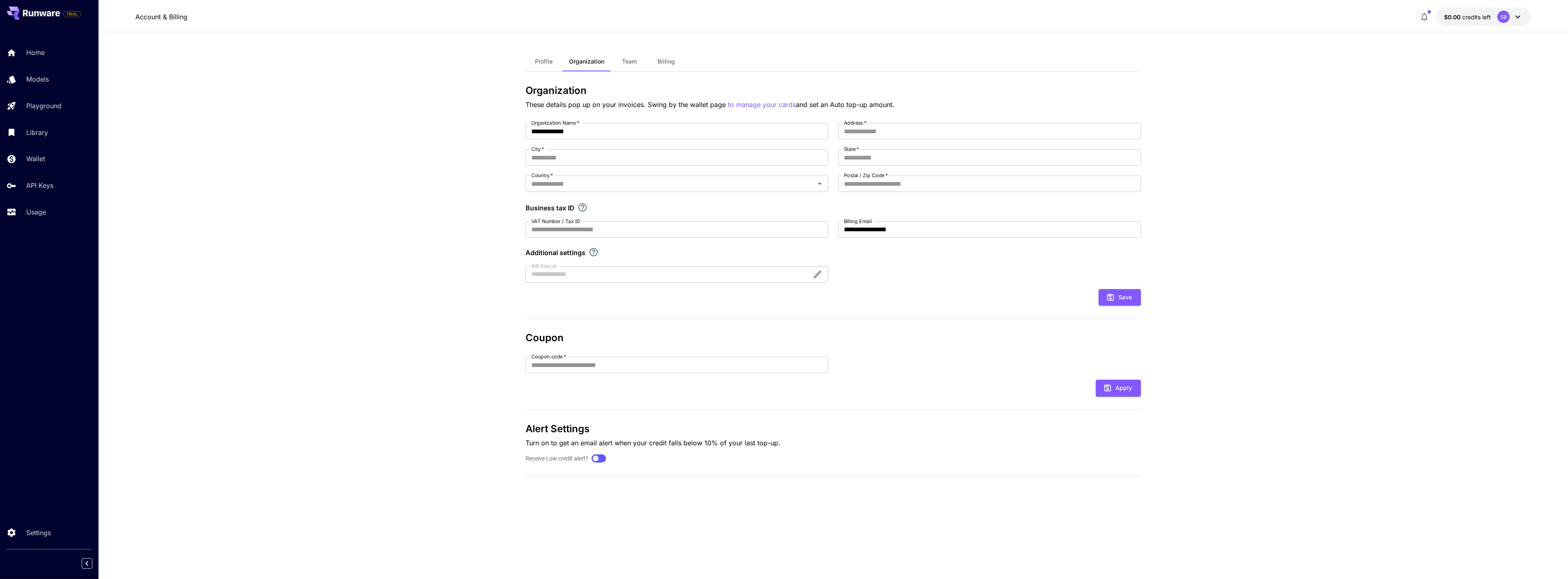
click at [544, 68] on button "Profile" at bounding box center [544, 61] width 37 height 19
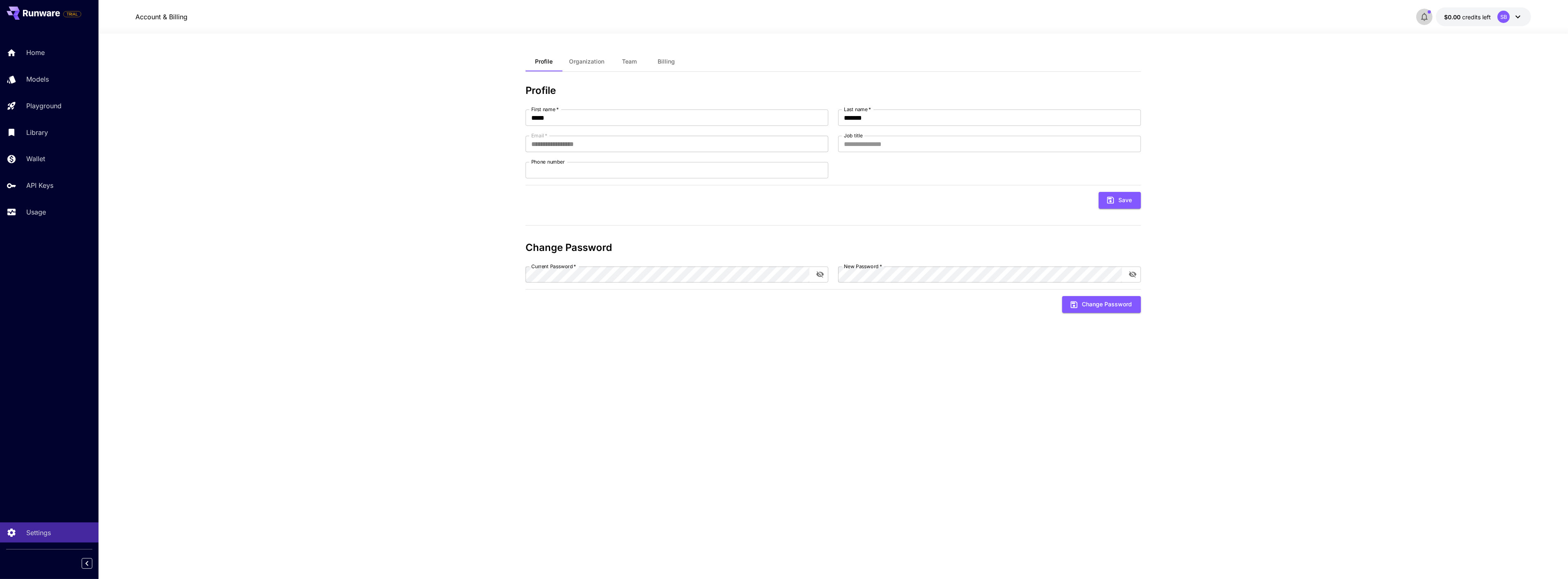
click at [1431, 19] on button "button" at bounding box center [1425, 17] width 17 height 17
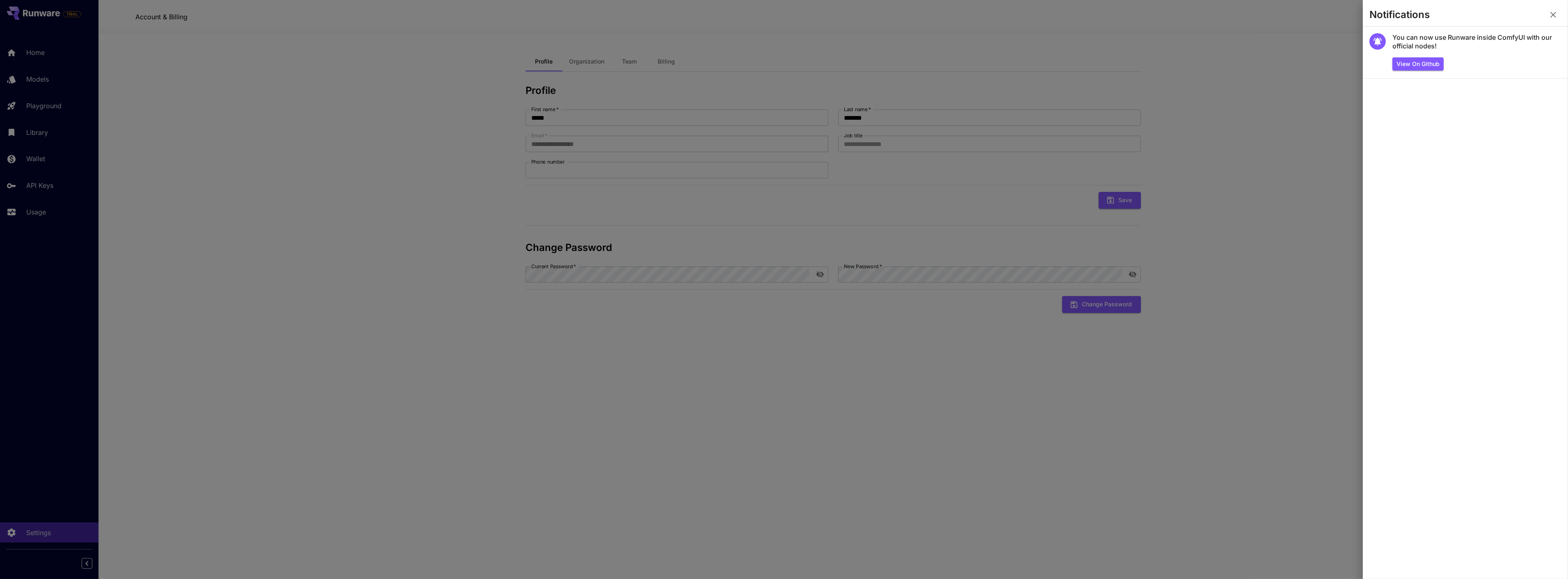
click at [1307, 125] on div at bounding box center [784, 290] width 1568 height 579
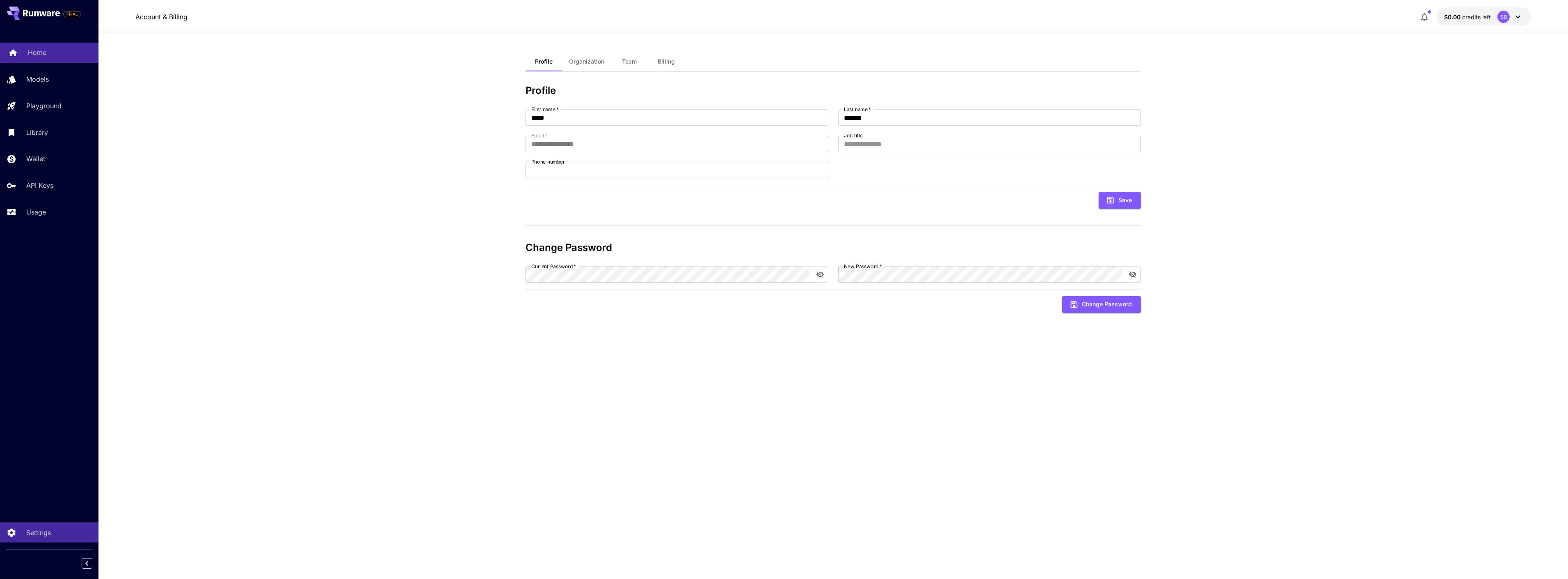
click at [59, 50] on div "Home" at bounding box center [60, 52] width 64 height 10
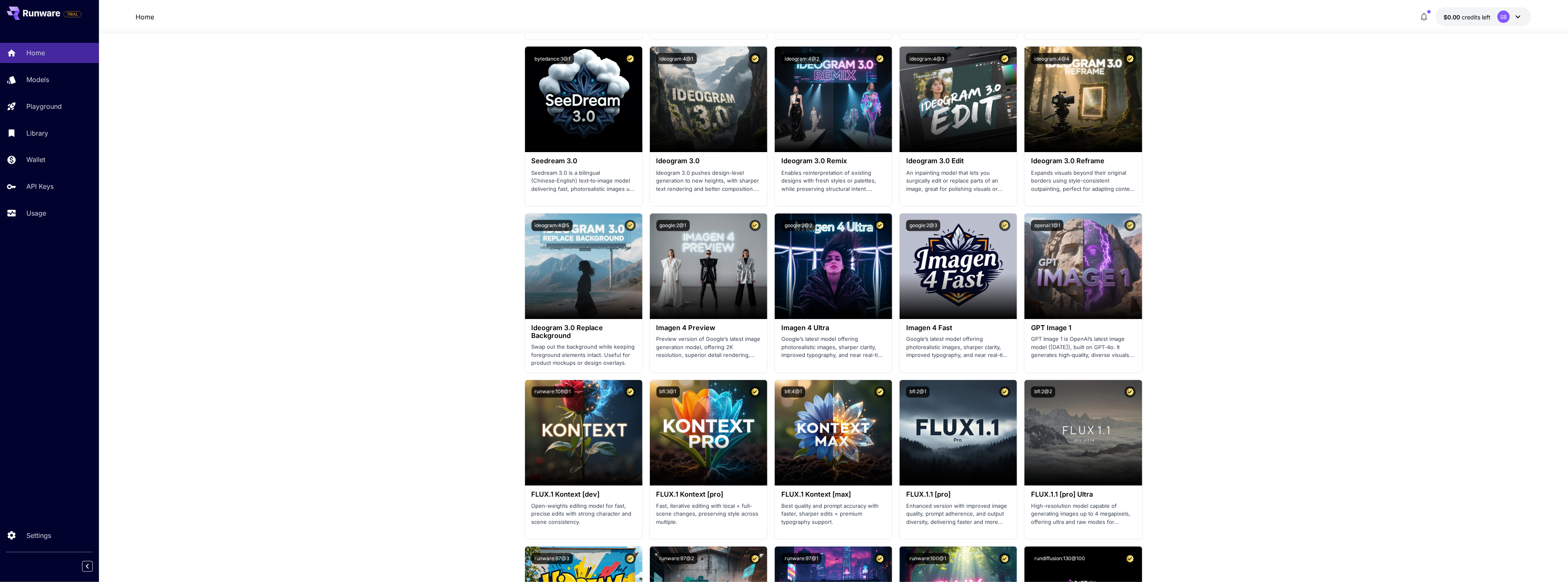
scroll to position [1374, 0]
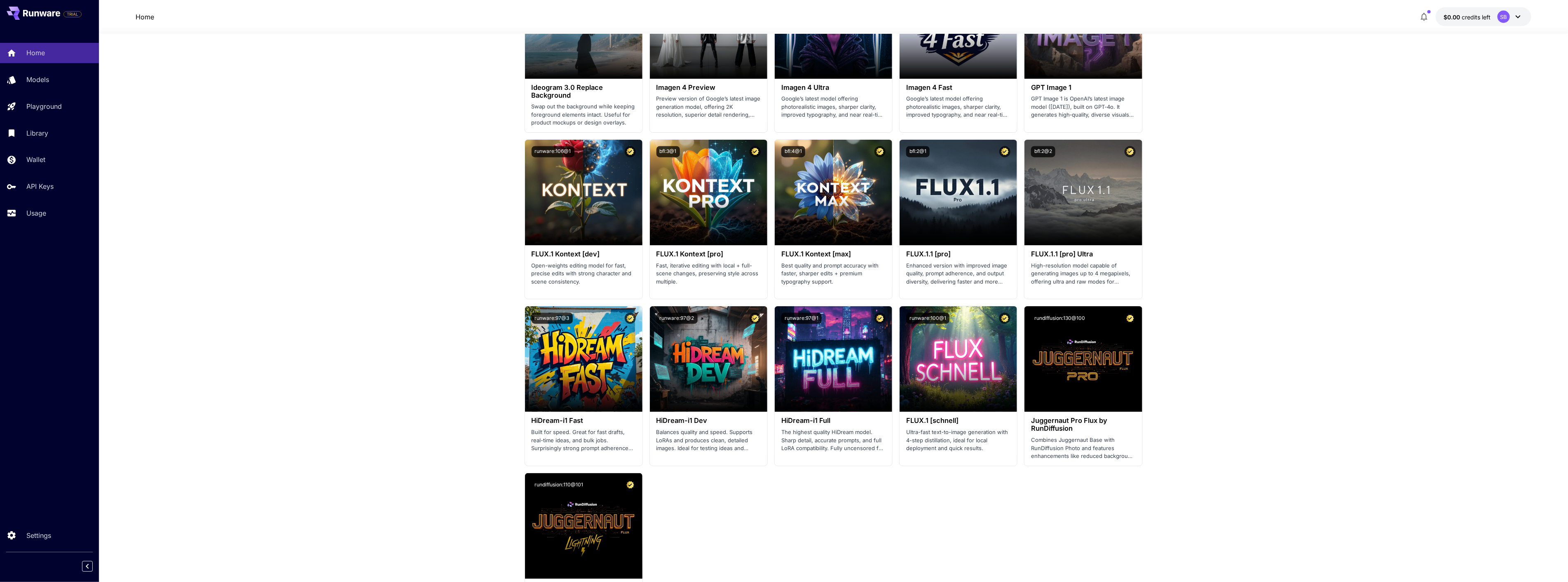
drag, startPoint x: 823, startPoint y: 3, endPoint x: 452, endPoint y: 176, distance: 409.4
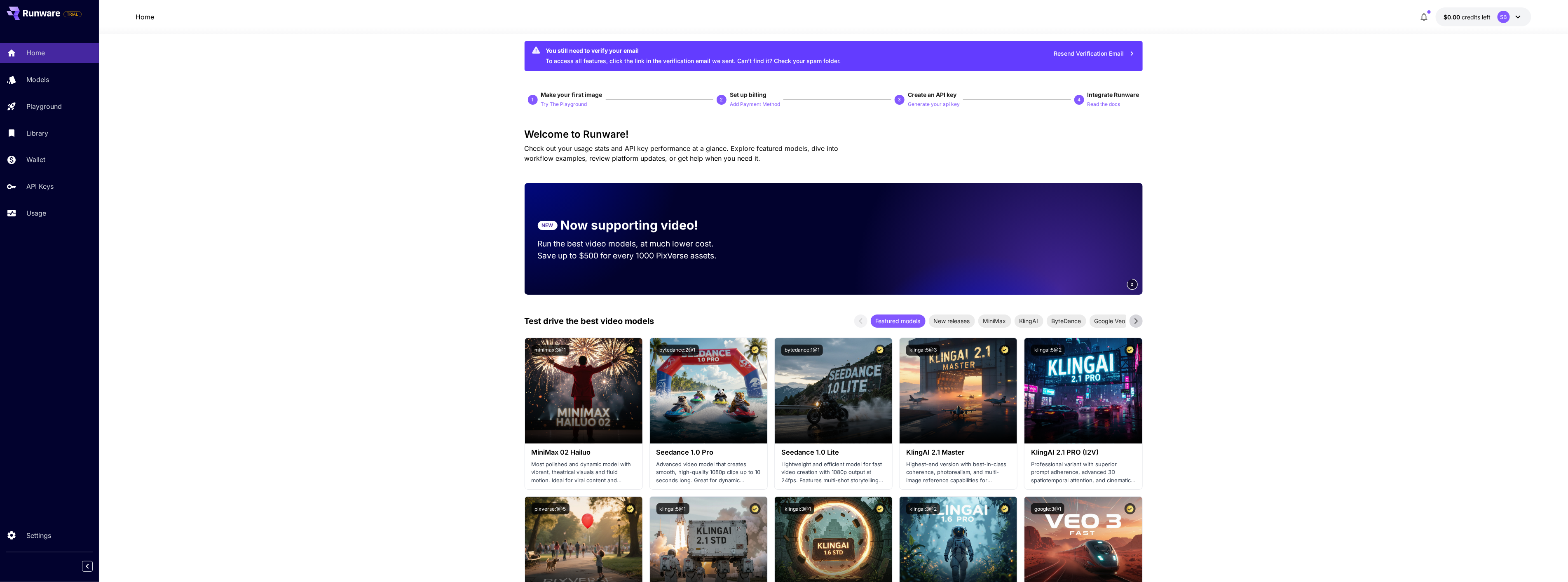
scroll to position [0, 0]
